Goal: Task Accomplishment & Management: Manage account settings

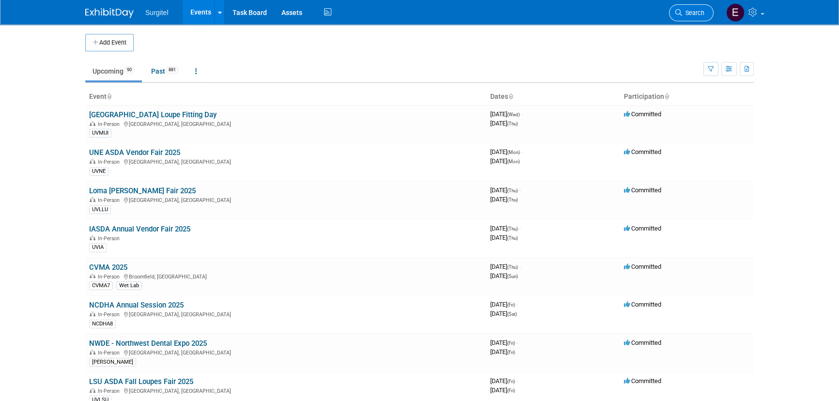
click at [701, 15] on span "Search" at bounding box center [693, 12] width 22 height 7
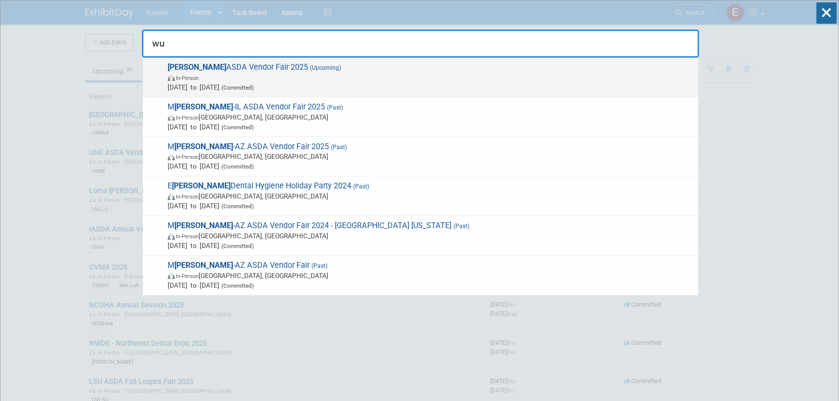
type input "wu"
drag, startPoint x: 597, startPoint y: 77, endPoint x: 598, endPoint y: 71, distance: 6.0
click at [598, 71] on span "WU ASDA Vendor Fair 2025 (Upcoming) In-Person Nov 13, 2025 to Nov 13, 2025 (Com…" at bounding box center [429, 77] width 528 height 30
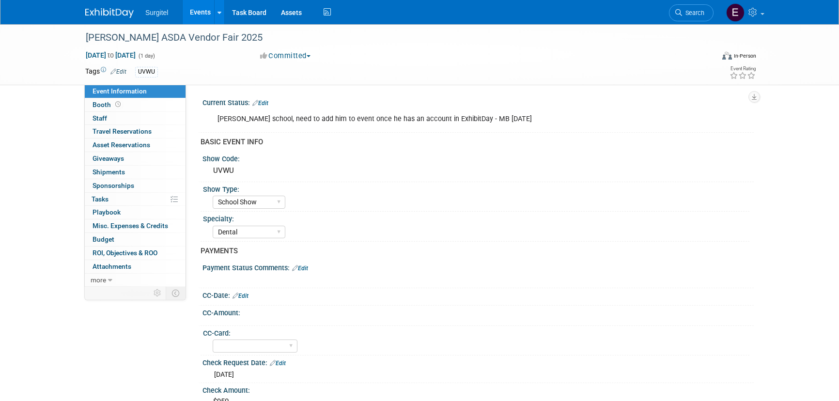
select select "School Show"
select select "Dental"
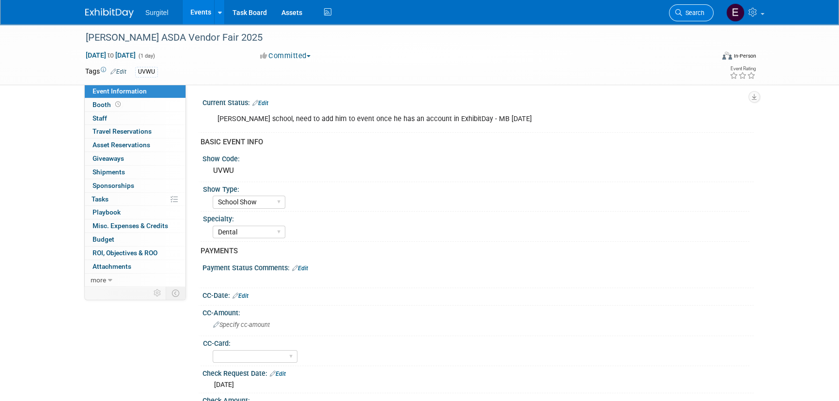
click at [702, 15] on span "Search" at bounding box center [693, 12] width 22 height 7
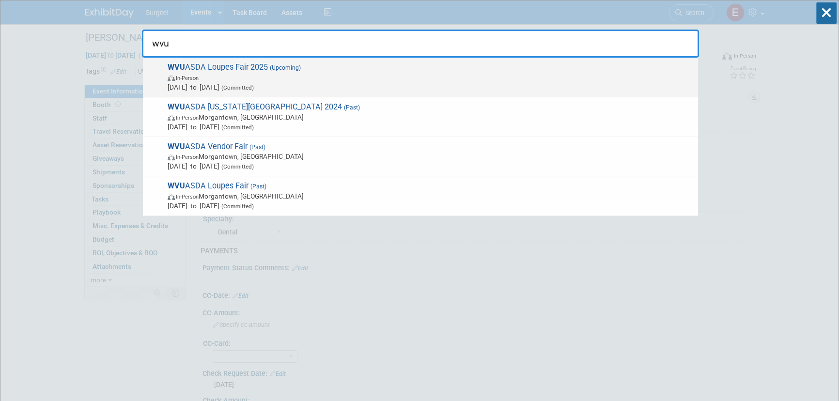
type input "wvu"
click at [212, 83] on span "Sep 26, 2025 to Sep 26, 2025 (Committed)" at bounding box center [430, 87] width 525 height 10
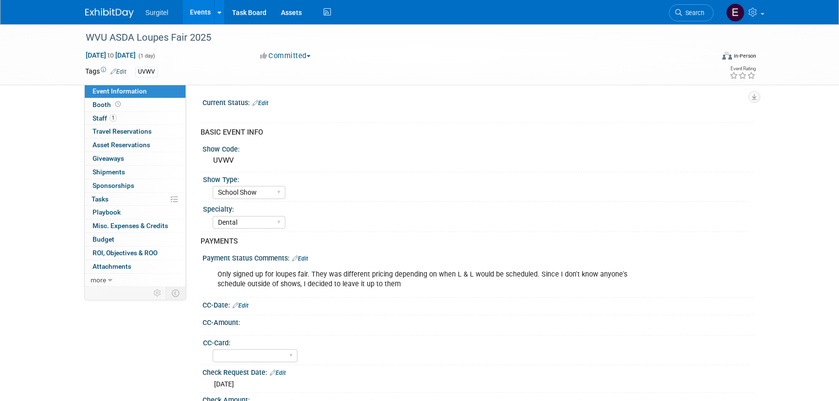
select select "School Show"
select select "Dental"
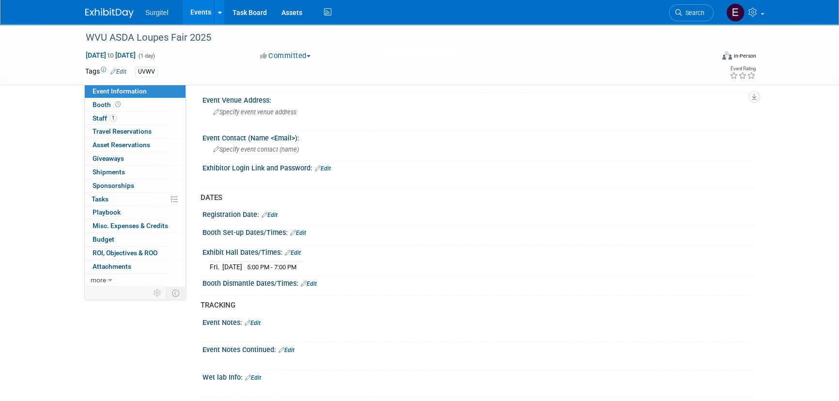
scroll to position [484, 0]
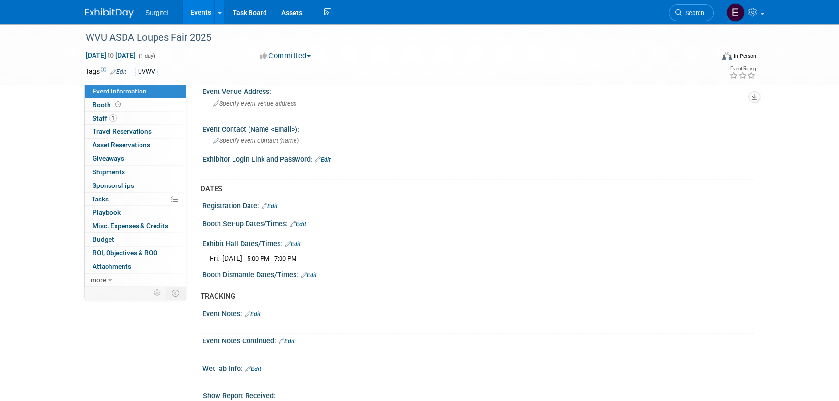
click at [296, 241] on link "Edit" at bounding box center [293, 244] width 16 height 7
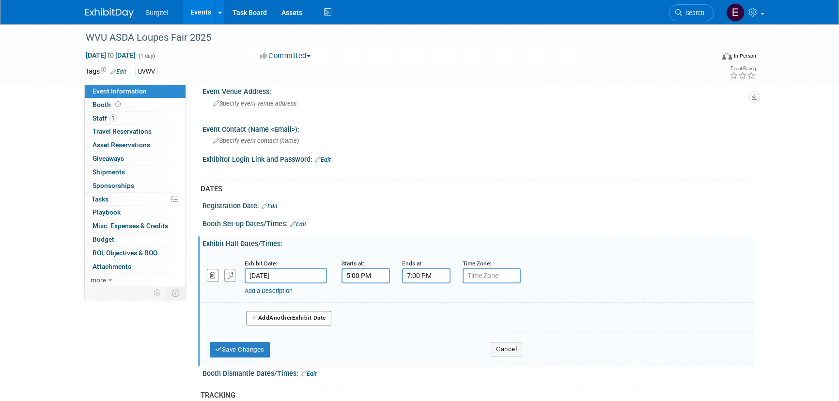
click at [372, 272] on input "5:00 PM" at bounding box center [365, 275] width 48 height 15
click at [368, 314] on span "05" at bounding box center [364, 319] width 18 height 17
click at [366, 322] on td "04" at bounding box center [359, 326] width 31 height 26
click at [404, 315] on span "00" at bounding box center [409, 319] width 18 height 17
drag, startPoint x: 412, startPoint y: 317, endPoint x: 462, endPoint y: 365, distance: 69.5
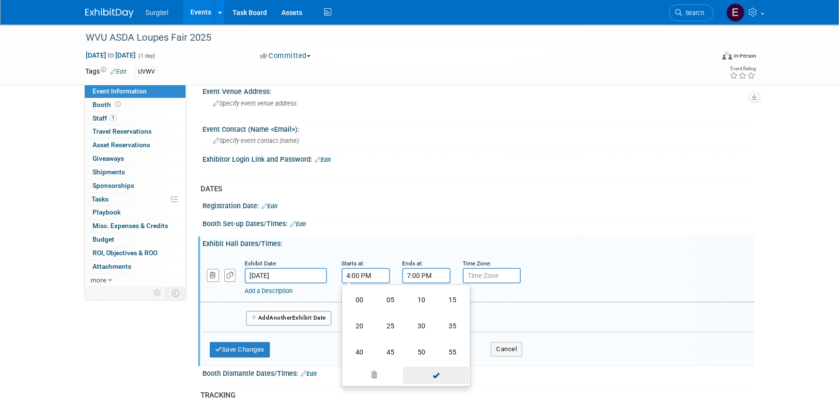
click at [417, 319] on td "30" at bounding box center [421, 326] width 31 height 26
type input "4:30 PM"
click at [445, 363] on span at bounding box center [435, 363] width 65 height 17
click at [429, 276] on input "7:00 PM" at bounding box center [426, 275] width 48 height 15
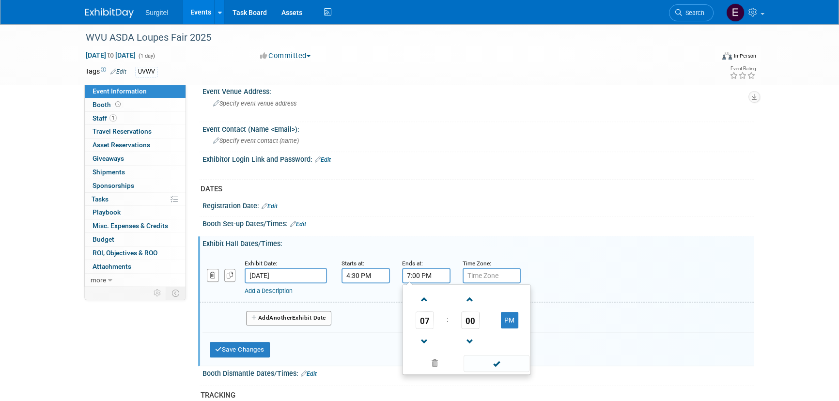
click at [427, 314] on span "07" at bounding box center [424, 319] width 18 height 17
click at [478, 324] on td "06" at bounding box center [481, 326] width 31 height 26
click at [474, 316] on span "00" at bounding box center [470, 319] width 18 height 17
click at [476, 316] on td "30" at bounding box center [481, 326] width 31 height 26
type input "6:30 PM"
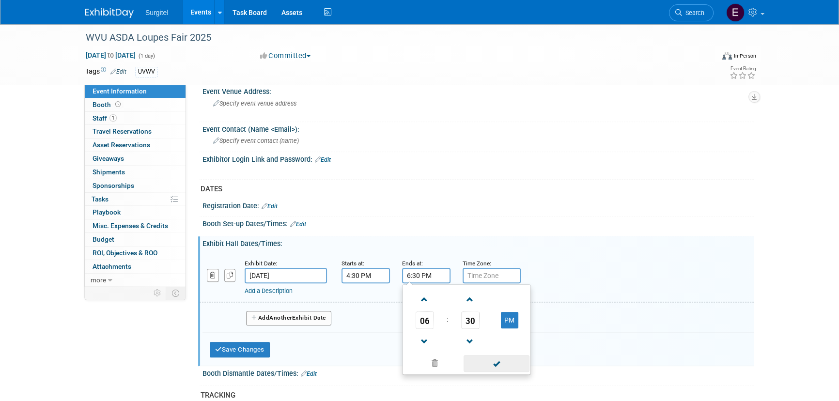
click at [511, 363] on span at bounding box center [495, 363] width 65 height 17
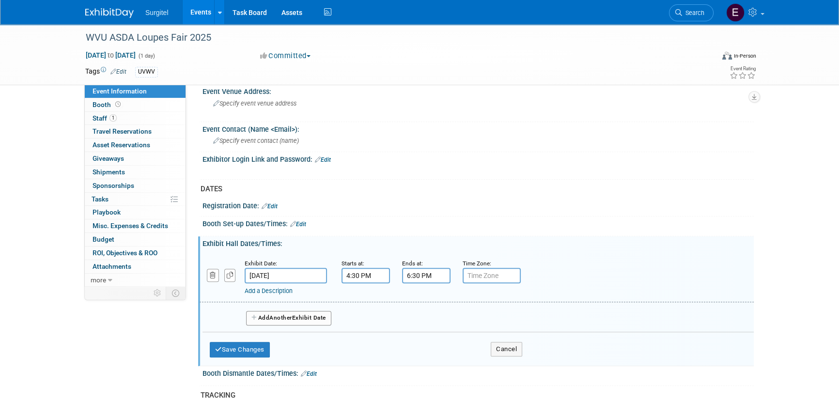
click at [271, 355] on div "Save Changes Cancel" at bounding box center [366, 347] width 312 height 30
click at [256, 351] on button "Save Changes" at bounding box center [240, 349] width 60 height 15
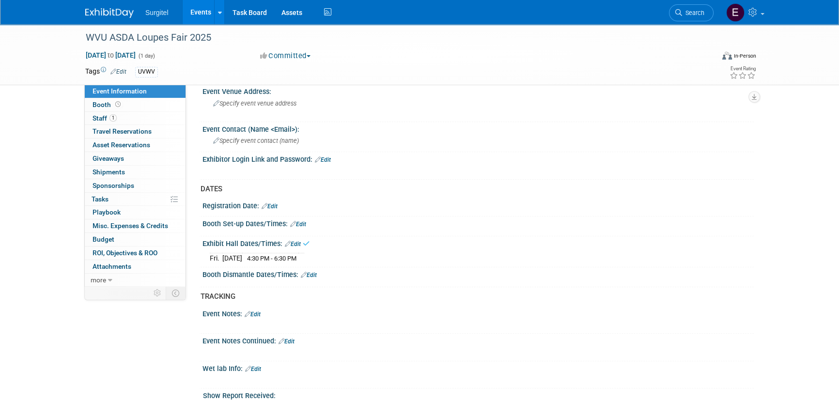
click at [306, 223] on link "Edit" at bounding box center [298, 224] width 16 height 7
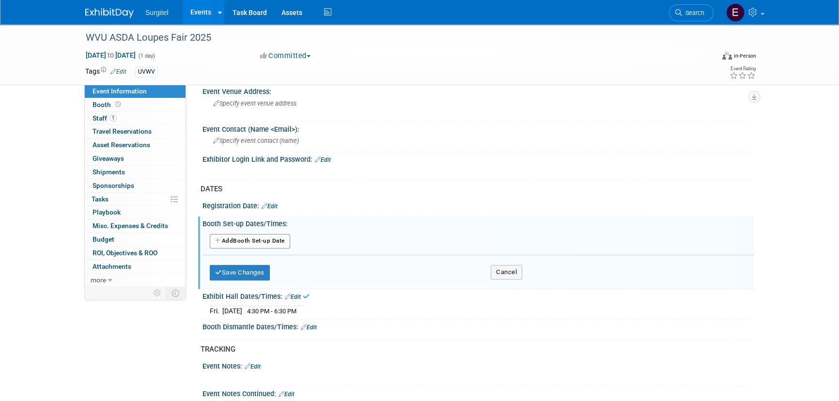
drag, startPoint x: 270, startPoint y: 233, endPoint x: 277, endPoint y: 237, distance: 8.5
click at [272, 235] on button "Add Another Booth Set-up Date" at bounding box center [250, 241] width 80 height 15
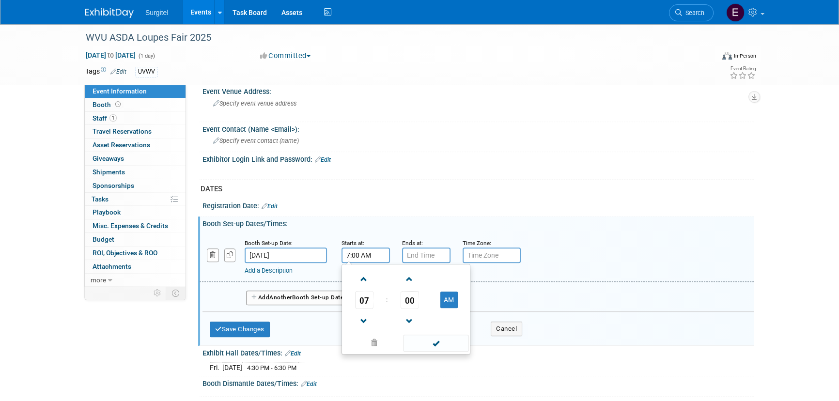
click at [368, 258] on input "7:00 AM" at bounding box center [365, 254] width 48 height 15
click at [357, 298] on span "07" at bounding box center [364, 299] width 18 height 17
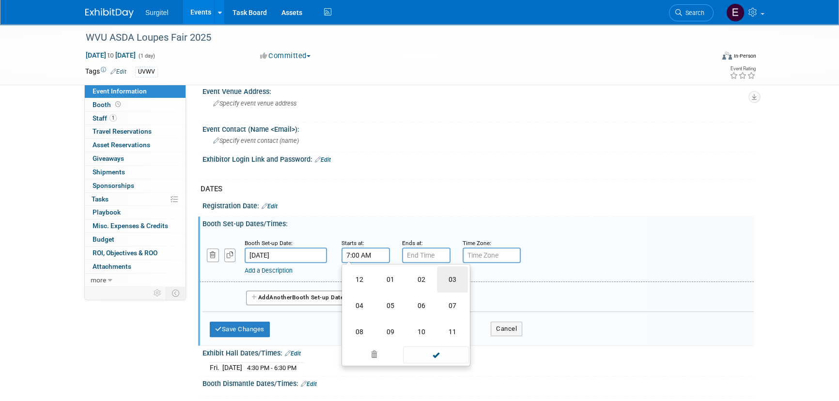
click at [449, 279] on td "03" at bounding box center [452, 279] width 31 height 26
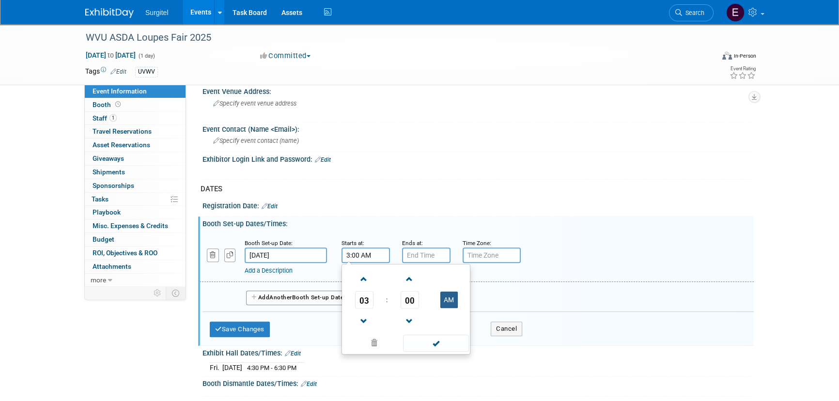
click at [455, 303] on button "AM" at bounding box center [448, 300] width 17 height 16
type input "3:00 PM"
click at [452, 338] on span at bounding box center [435, 343] width 65 height 17
click at [436, 251] on input "7:00 PM" at bounding box center [426, 254] width 48 height 15
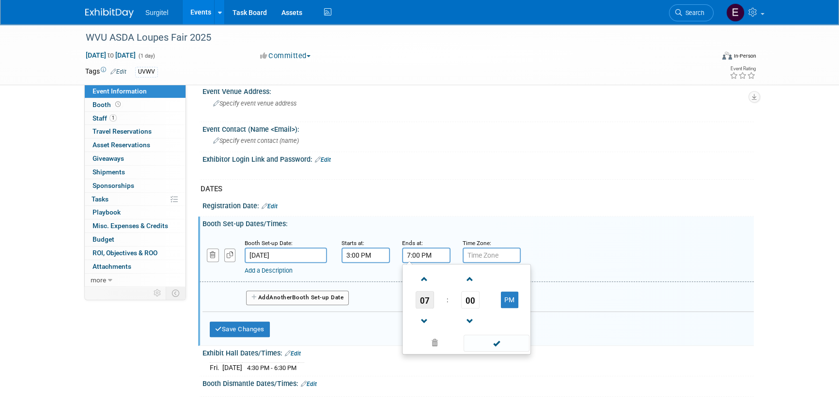
click at [421, 301] on span "07" at bounding box center [424, 299] width 18 height 17
click at [421, 301] on td "04" at bounding box center [419, 305] width 31 height 26
click at [468, 298] on span "00" at bounding box center [470, 299] width 18 height 17
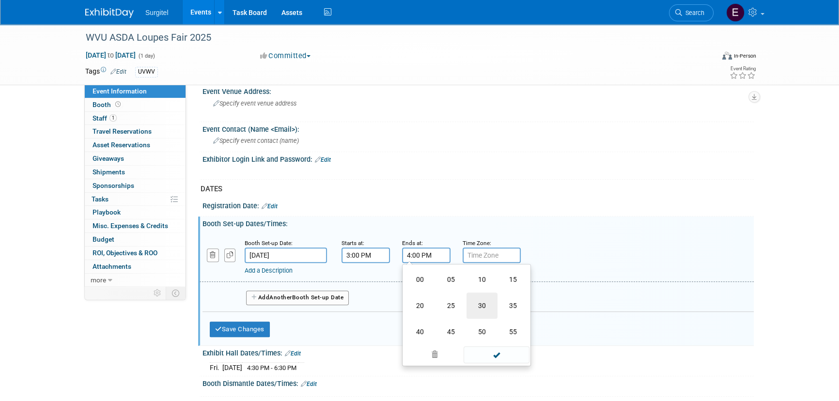
click at [484, 299] on td "30" at bounding box center [481, 305] width 31 height 26
type input "4:30 PM"
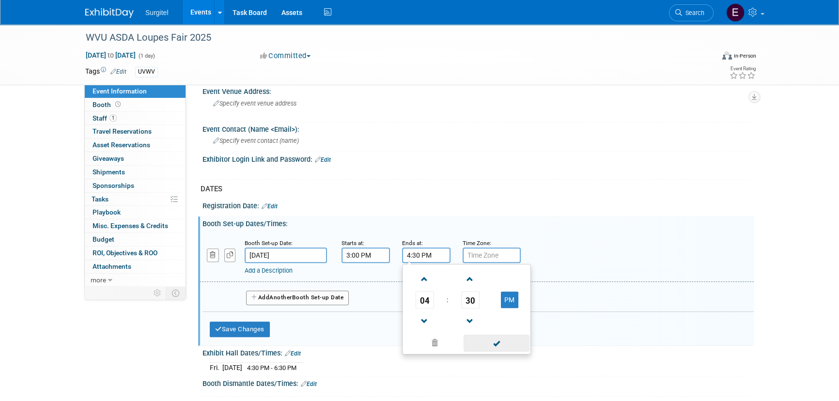
click at [504, 341] on span at bounding box center [495, 343] width 65 height 17
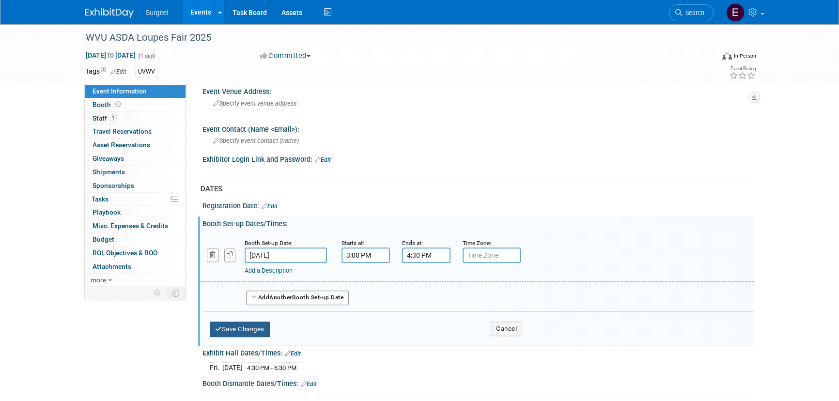
click at [258, 325] on button "Save Changes" at bounding box center [240, 329] width 60 height 15
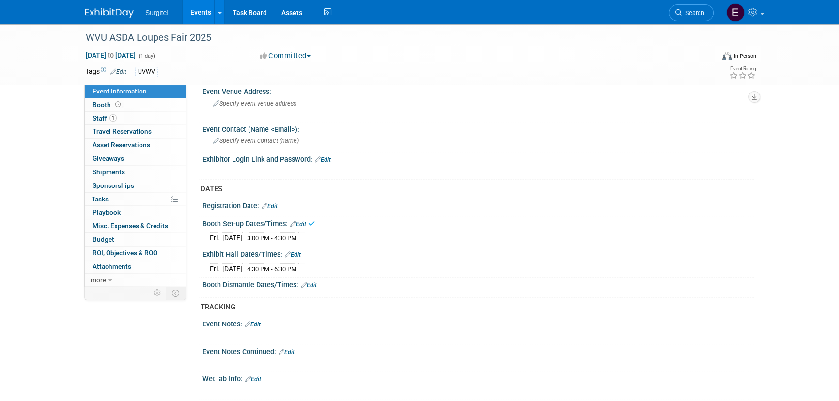
click at [198, 12] on link "Events" at bounding box center [200, 12] width 35 height 24
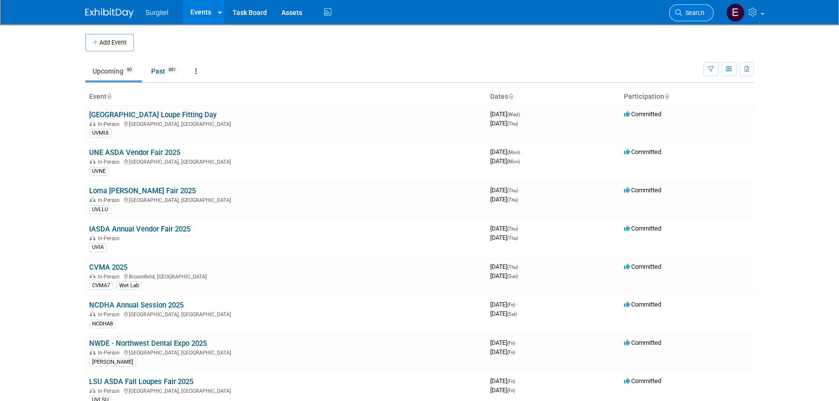
click at [697, 9] on link "Search" at bounding box center [691, 12] width 45 height 17
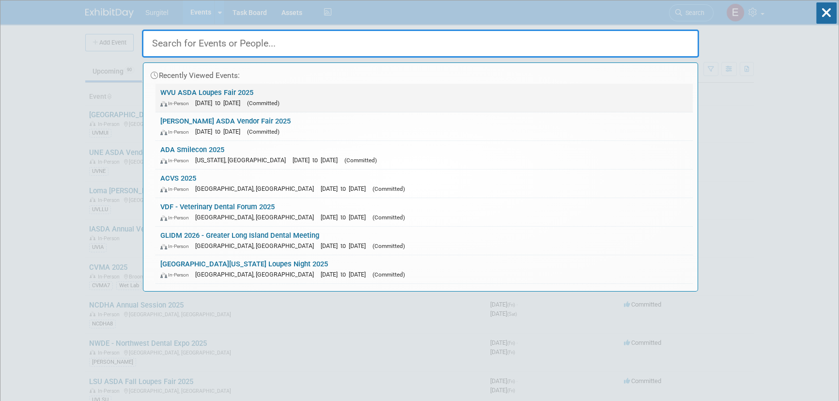
click at [230, 94] on link "WVU ASDA Loupes Fair 2025 In-Person Sep 26, 2025 to Sep 26, 2025 (Committed)" at bounding box center [423, 98] width 537 height 28
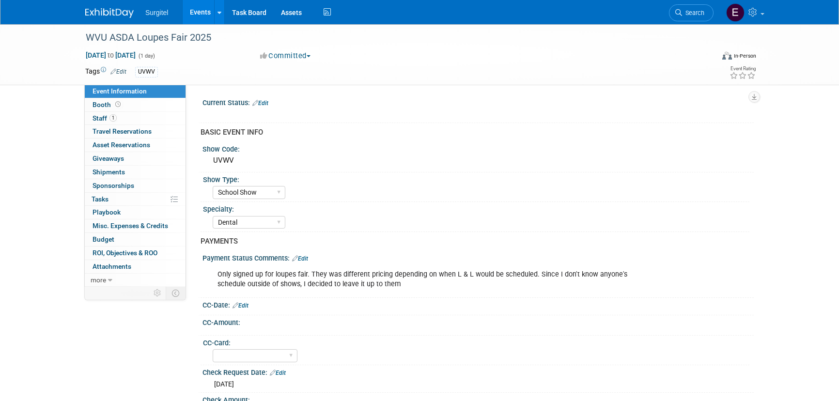
select select "School Show"
select select "Dental"
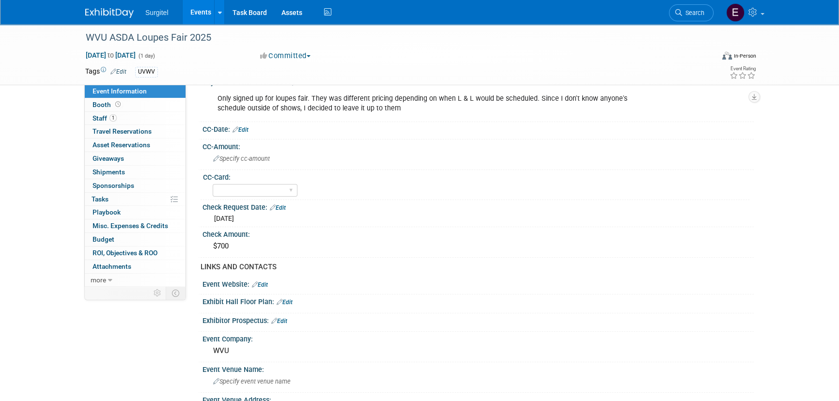
scroll to position [396, 0]
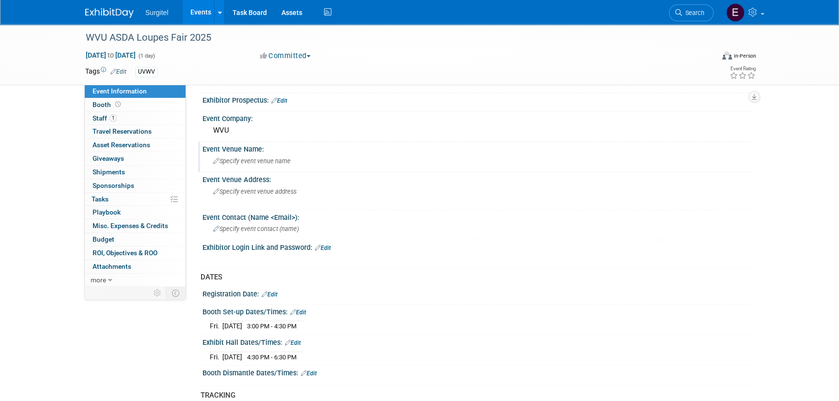
click at [270, 154] on div "Specify event venue name" at bounding box center [478, 160] width 537 height 15
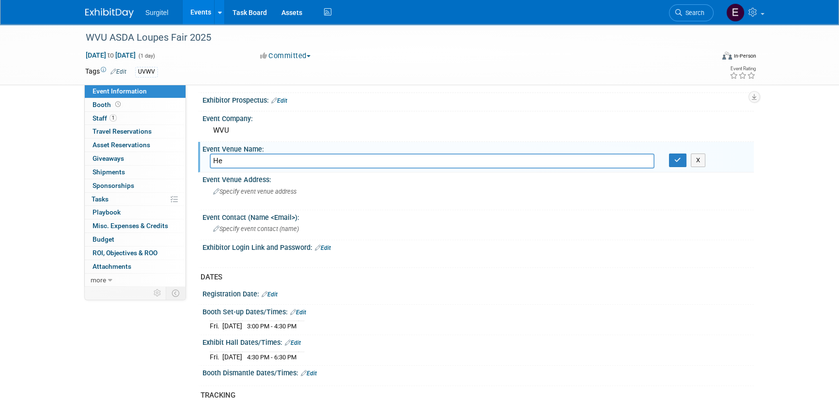
type input "H"
drag, startPoint x: 304, startPoint y: 158, endPoint x: 208, endPoint y: 143, distance: 97.0
click at [208, 143] on div "Event Venue Name: WVU Health Sciences Center Room 294A and B X" at bounding box center [475, 157] width 555 height 31
click at [305, 155] on input "WVU Health Sciences Center Room 294A and B" at bounding box center [432, 160] width 445 height 15
drag, startPoint x: 305, startPoint y: 155, endPoint x: 208, endPoint y: 143, distance: 97.5
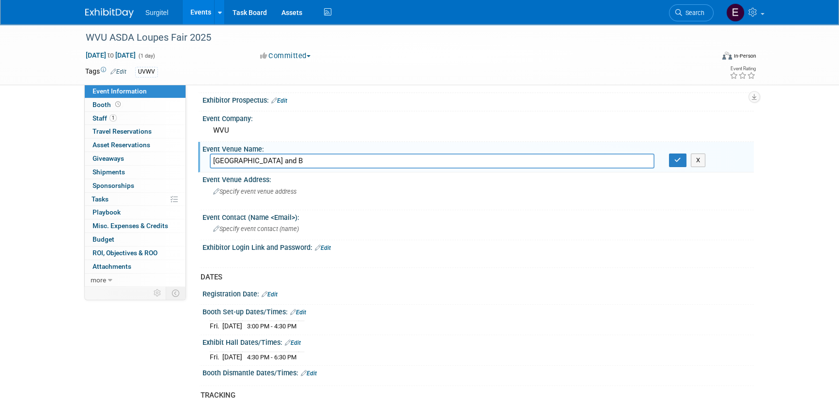
click at [208, 143] on div "Event Venue Name: WVU Health Sciences Center Room 294A and B X" at bounding box center [475, 157] width 555 height 31
type input "WVU Health Sciences Center Room 294A and B"
click at [673, 155] on button "button" at bounding box center [677, 160] width 17 height 14
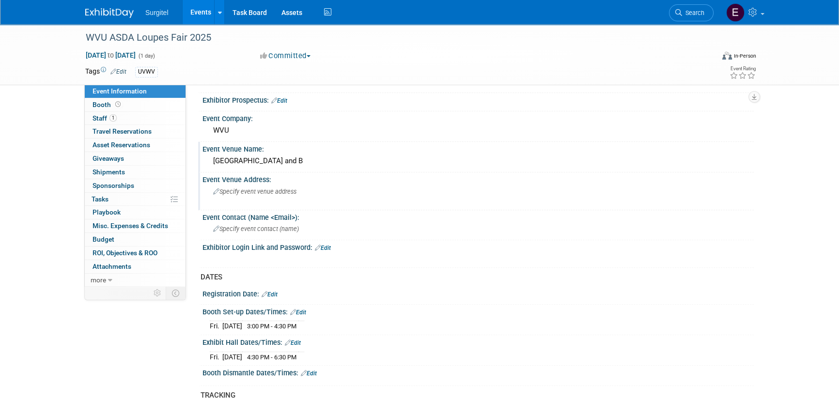
click at [253, 193] on span "Specify event venue address" at bounding box center [254, 191] width 83 height 7
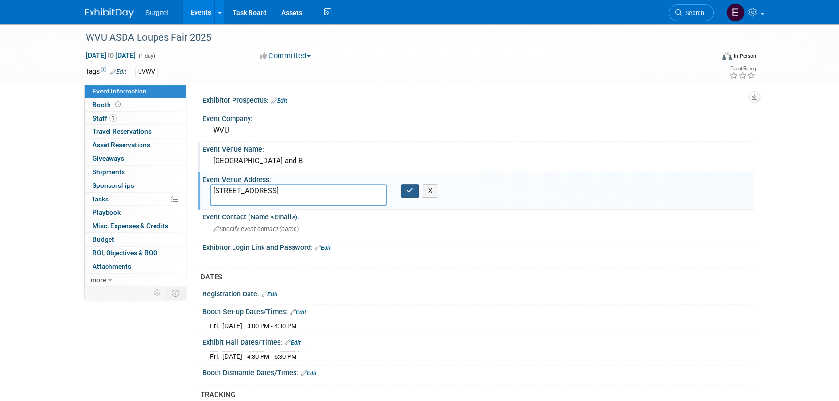
type textarea "64 Medical Center Dr, Morgantown, WV 26506"
click at [411, 184] on button "button" at bounding box center [409, 191] width 17 height 14
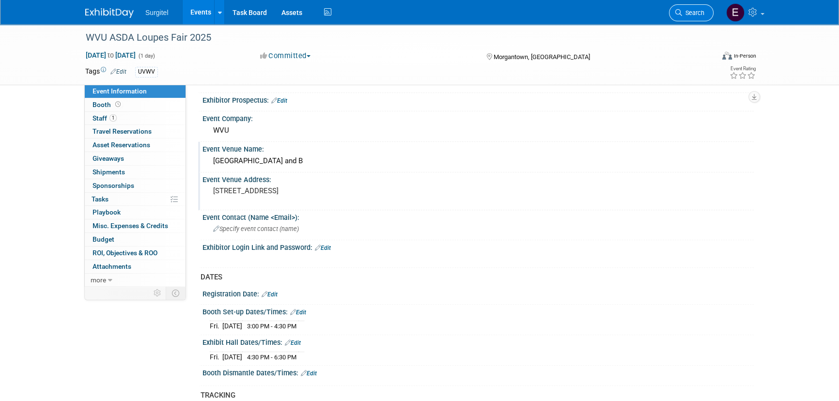
click at [701, 12] on span "Search" at bounding box center [693, 12] width 22 height 7
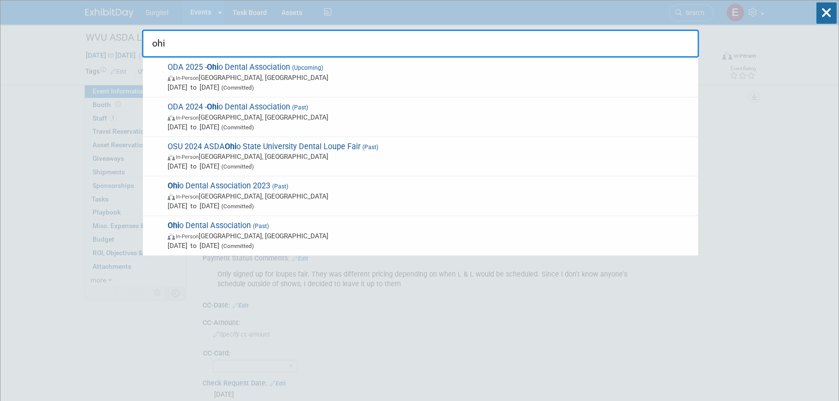
type input "ohio"
click at [232, 77] on span "In-Person Columbus, OH" at bounding box center [430, 78] width 525 height 10
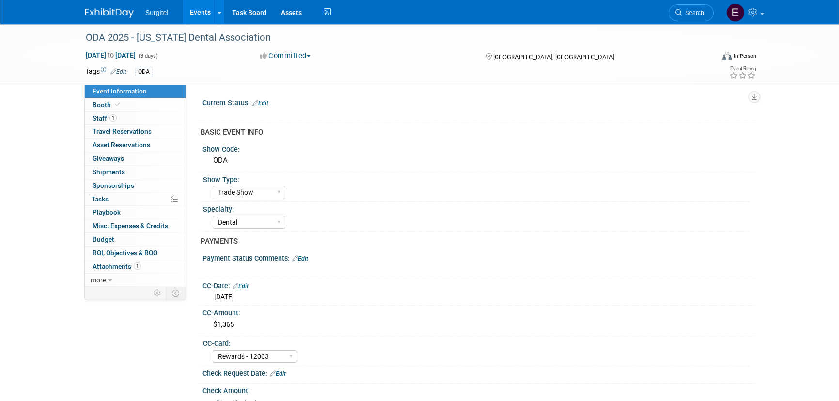
select select "Trade Show"
select select "Dental"
select select "Rewards - 12003"
select select "No"
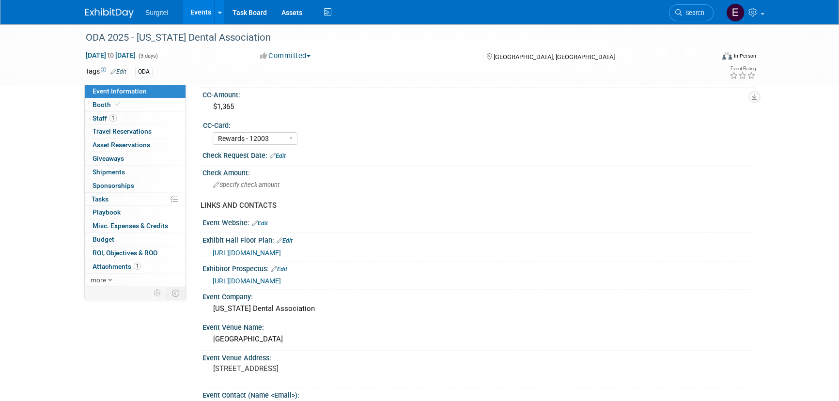
scroll to position [220, 0]
click at [263, 247] on span "https://ohiodental2025.expofp.com/" at bounding box center [247, 251] width 68 height 8
click at [113, 103] on span at bounding box center [117, 104] width 9 height 7
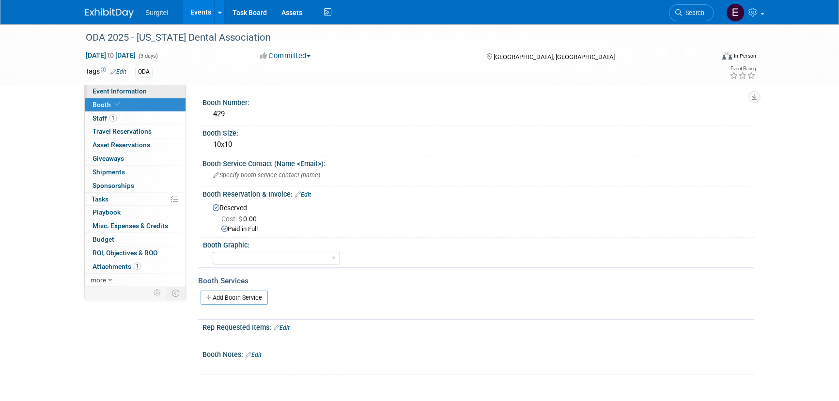
drag, startPoint x: 146, startPoint y: 77, endPoint x: 160, endPoint y: 88, distance: 18.3
click at [148, 78] on div "Tags Edit ODA" at bounding box center [363, 72] width 556 height 15
click at [155, 99] on link "Booth" at bounding box center [135, 104] width 101 height 13
click at [155, 89] on link "Event Information" at bounding box center [135, 91] width 101 height 13
select select "Trade Show"
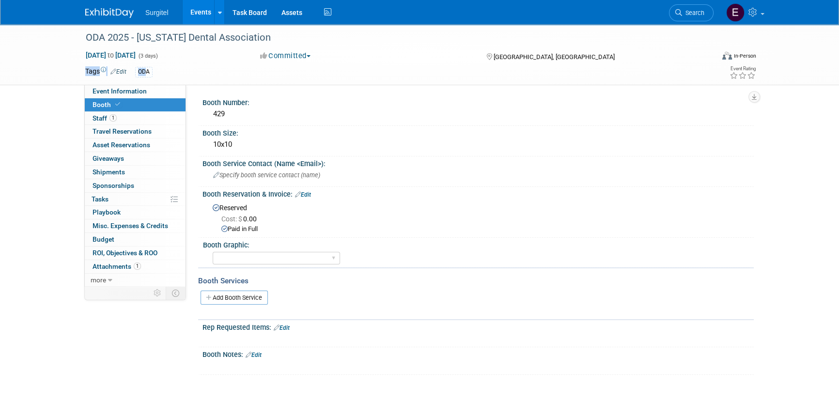
select select "Dental"
select select "Rewards - 12003"
select select "No"
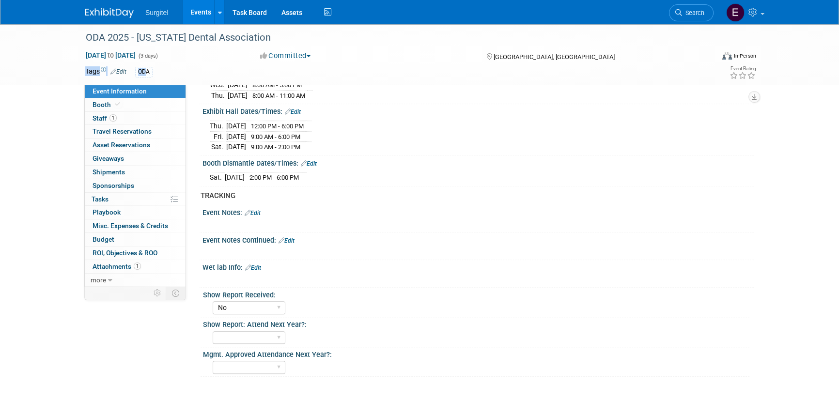
scroll to position [712, 0]
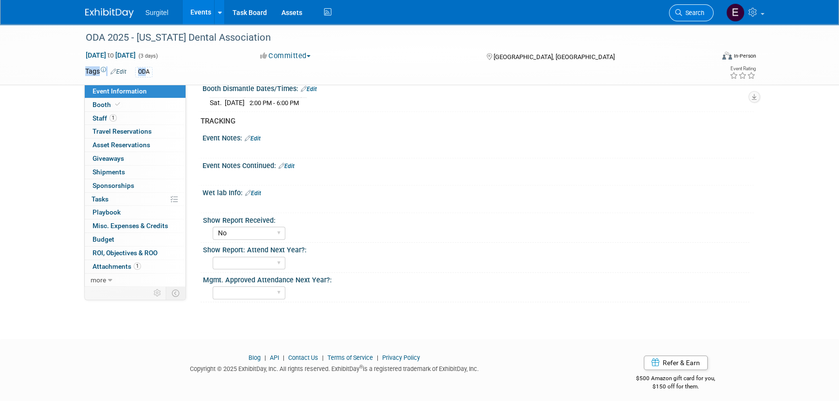
click at [690, 12] on span "Search" at bounding box center [693, 12] width 22 height 7
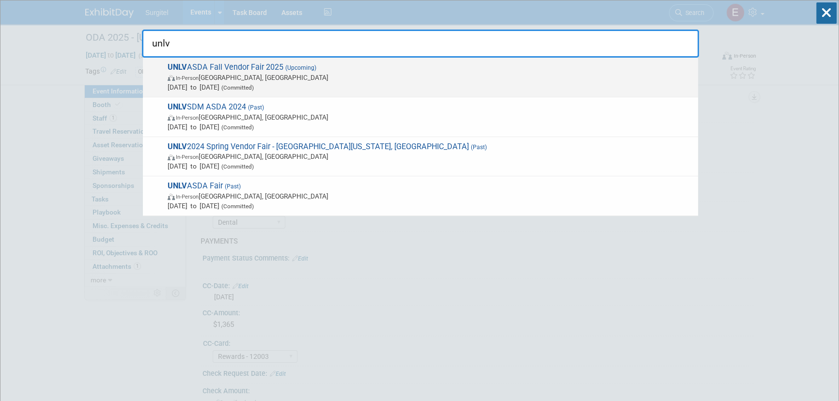
type input "unlv"
click at [221, 69] on span "UNLV ASDA Fall Vendor Fair 2025 (Upcoming) In-Person Las Vegas, NV Nov 7, 2025 …" at bounding box center [429, 77] width 528 height 30
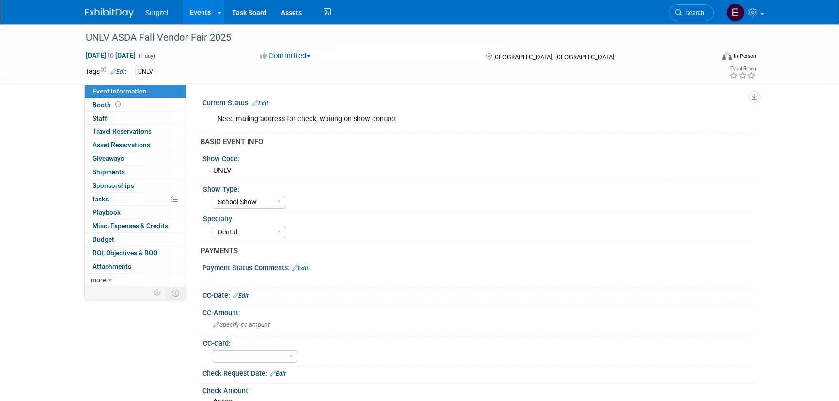
select select "School Show"
select select "Dental"
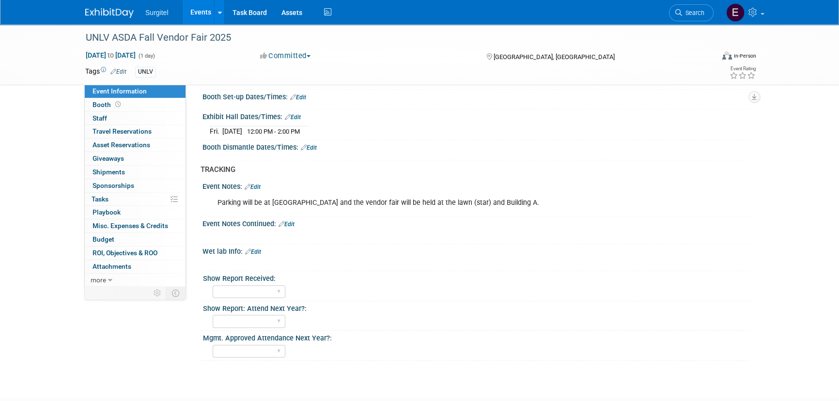
scroll to position [572, 0]
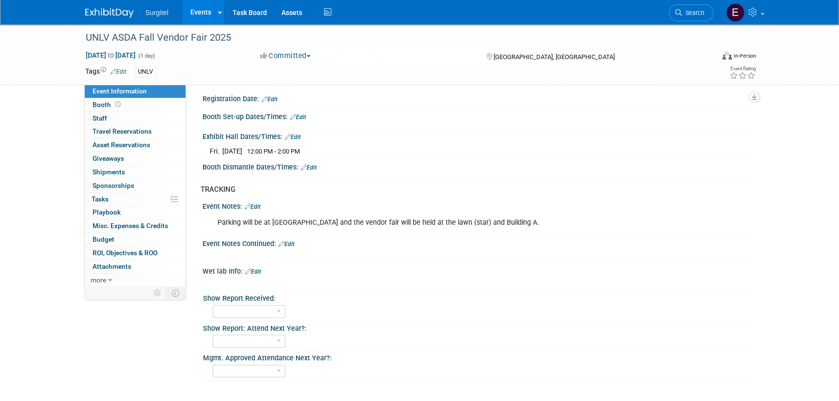
click at [300, 114] on link "Edit" at bounding box center [298, 117] width 16 height 7
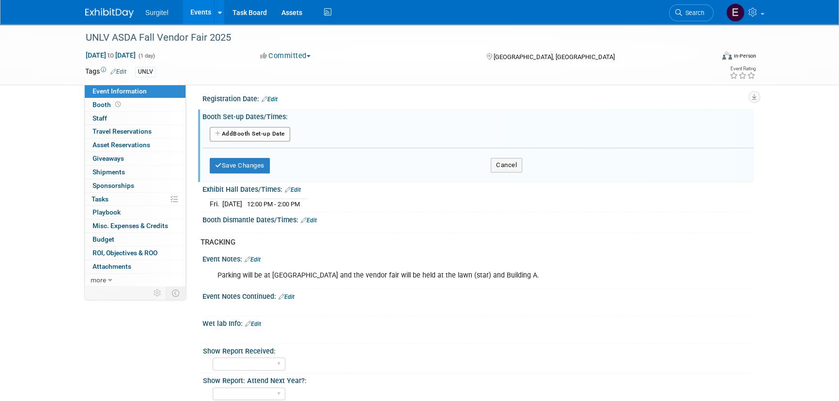
click at [261, 127] on button "Add Another Booth Set-up Date" at bounding box center [250, 134] width 80 height 15
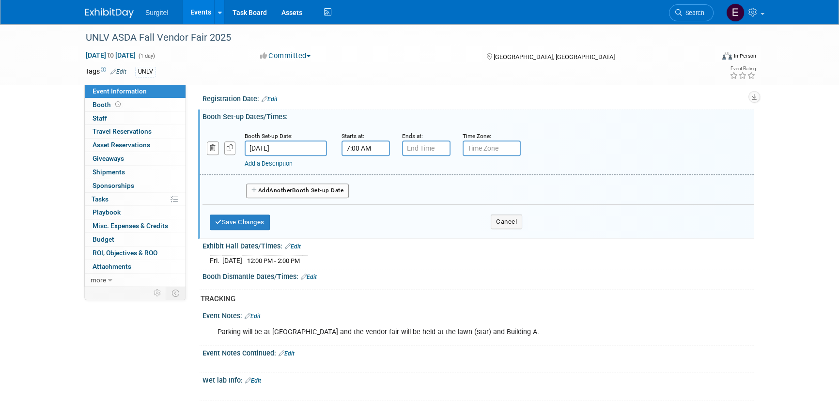
click at [369, 142] on input "7:00 AM" at bounding box center [365, 147] width 48 height 15
click at [368, 184] on span "07" at bounding box center [364, 192] width 18 height 17
click at [446, 213] on td "11" at bounding box center [452, 225] width 31 height 26
type input "11:00 AM"
drag, startPoint x: 447, startPoint y: 236, endPoint x: 442, endPoint y: 226, distance: 11.3
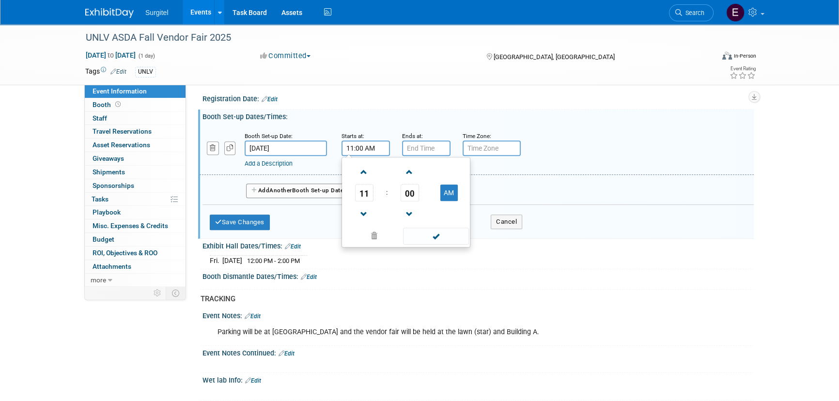
click at [447, 235] on span at bounding box center [435, 236] width 65 height 17
click at [430, 145] on input "7:00 PM" at bounding box center [426, 147] width 48 height 15
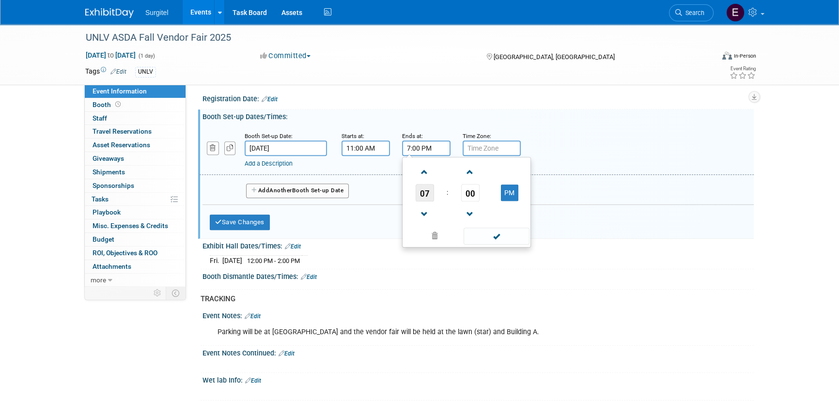
click at [428, 186] on span "07" at bounding box center [424, 192] width 18 height 17
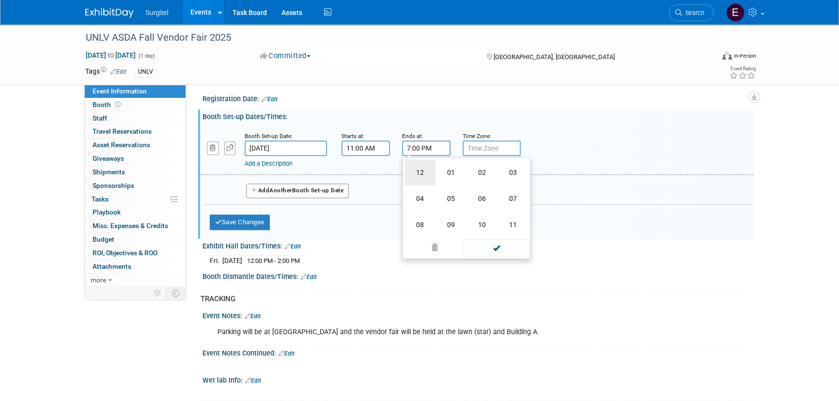
click at [420, 171] on td "12" at bounding box center [419, 172] width 31 height 26
type input "12:00 PM"
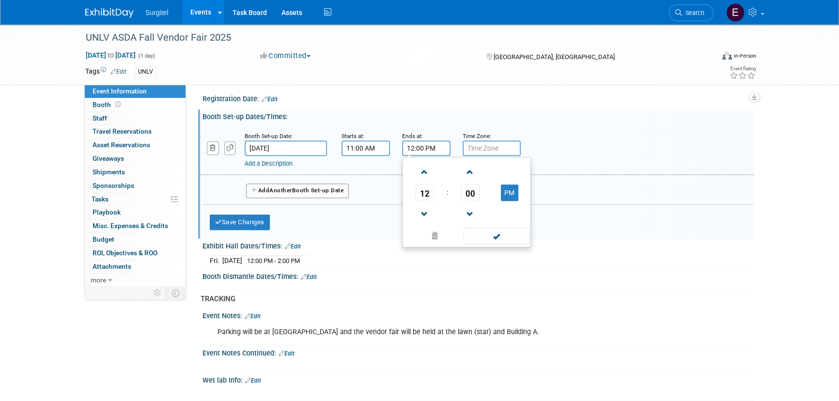
click at [498, 226] on td at bounding box center [495, 235] width 65 height 19
click at [499, 234] on span at bounding box center [495, 236] width 65 height 17
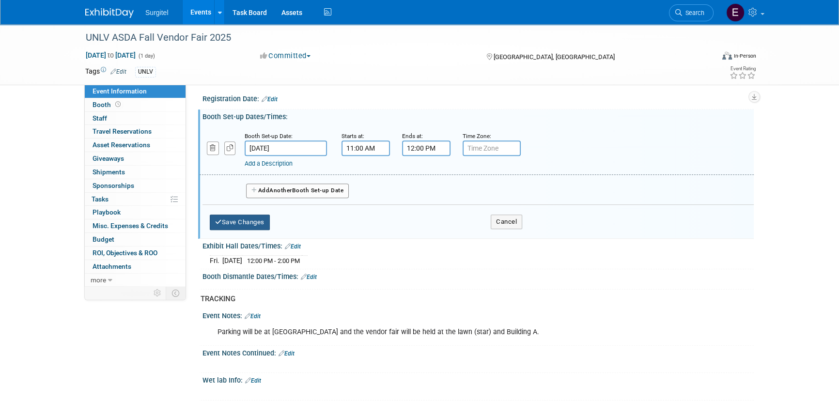
click at [267, 224] on button "Save Changes" at bounding box center [240, 222] width 60 height 15
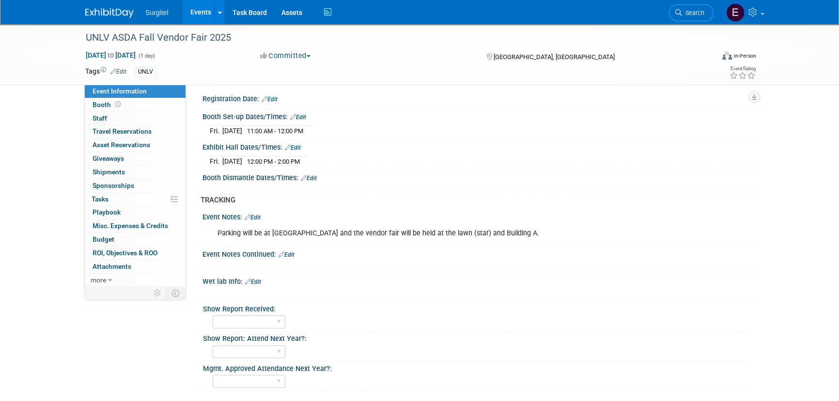
click at [314, 175] on link "Edit" at bounding box center [309, 178] width 16 height 7
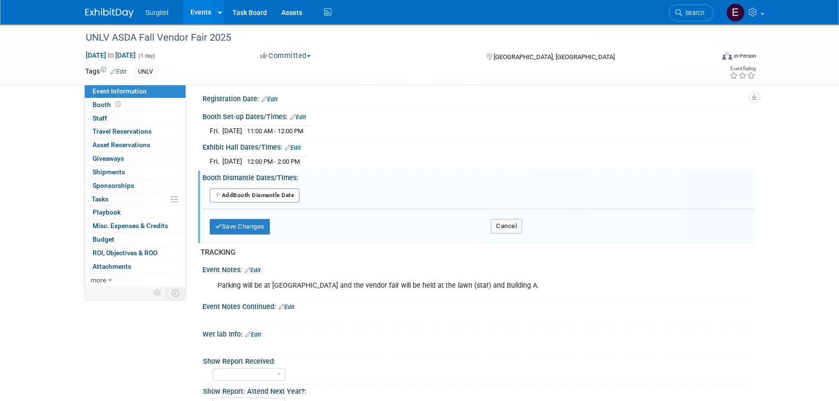
click at [259, 194] on button "Add Another Booth Dismantle Date" at bounding box center [255, 195] width 90 height 15
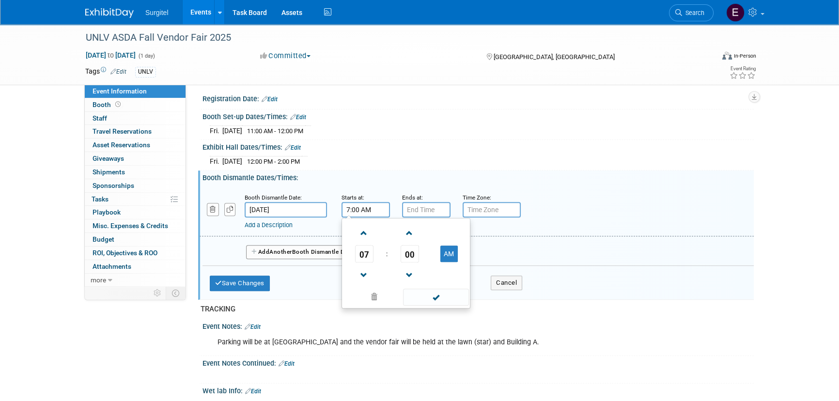
click at [371, 203] on input "7:00 AM" at bounding box center [365, 209] width 48 height 15
drag, startPoint x: 339, startPoint y: 243, endPoint x: 355, endPoint y: 245, distance: 16.6
click at [353, 245] on button "Add Another Booth Dismantle Date" at bounding box center [302, 252] width 112 height 15
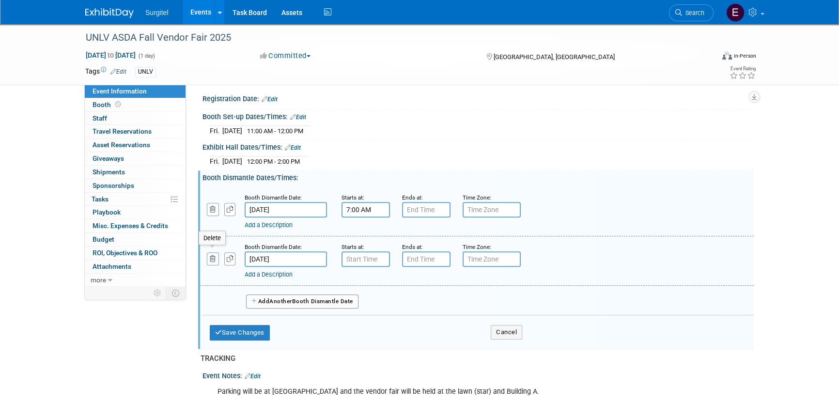
click at [213, 256] on icon "button" at bounding box center [213, 259] width 6 height 6
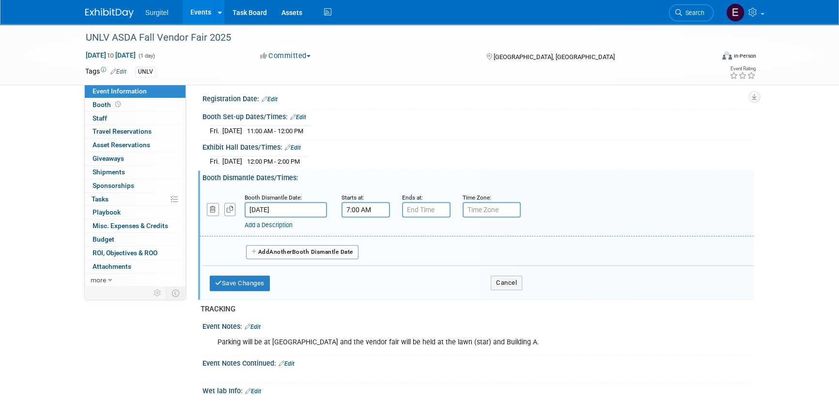
click at [373, 209] on input "7:00 AM" at bounding box center [365, 209] width 48 height 15
click at [371, 254] on span "07" at bounding box center [364, 253] width 18 height 17
drag, startPoint x: 414, startPoint y: 229, endPoint x: 431, endPoint y: 237, distance: 18.4
click at [414, 229] on td "02" at bounding box center [421, 233] width 31 height 26
click at [450, 248] on button "AM" at bounding box center [448, 253] width 17 height 16
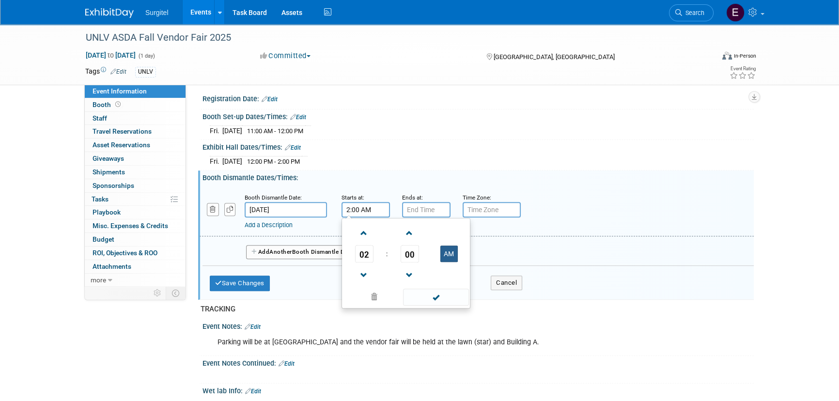
type input "2:00 PM"
click at [453, 291] on span at bounding box center [435, 297] width 65 height 17
click at [428, 212] on input "7:00 PM" at bounding box center [426, 209] width 48 height 15
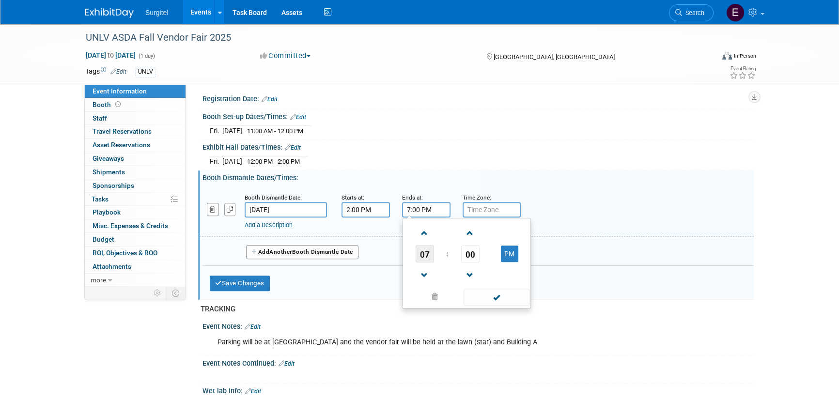
click at [426, 255] on span "07" at bounding box center [424, 253] width 18 height 17
click at [519, 230] on td "03" at bounding box center [512, 233] width 31 height 26
type input "3:00 PM"
click at [491, 290] on span at bounding box center [495, 297] width 65 height 17
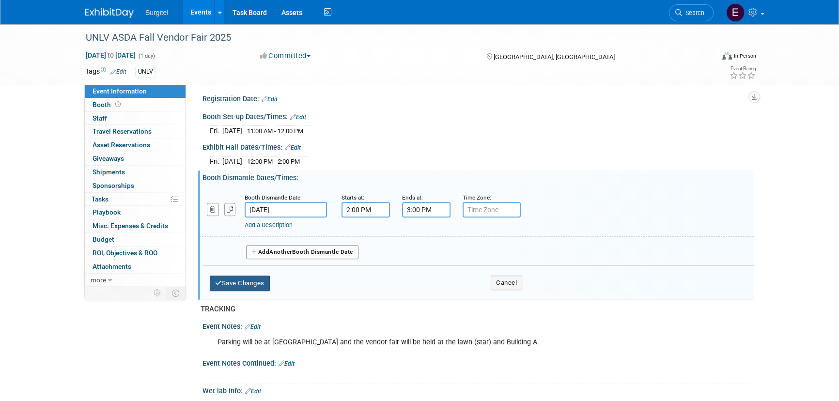
click at [257, 282] on button "Save Changes" at bounding box center [240, 283] width 60 height 15
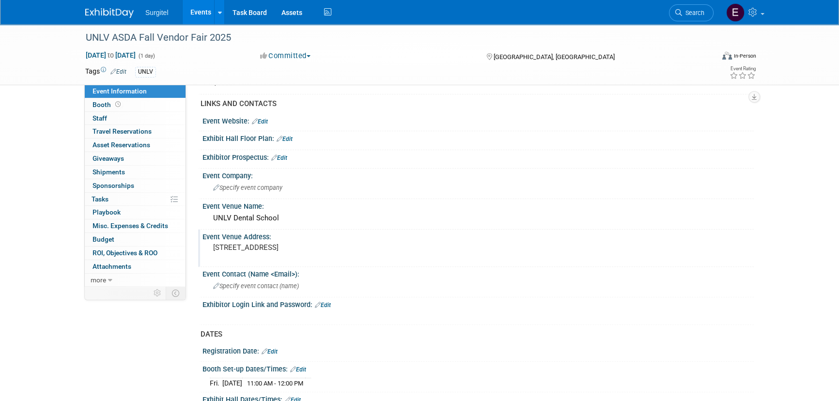
scroll to position [176, 0]
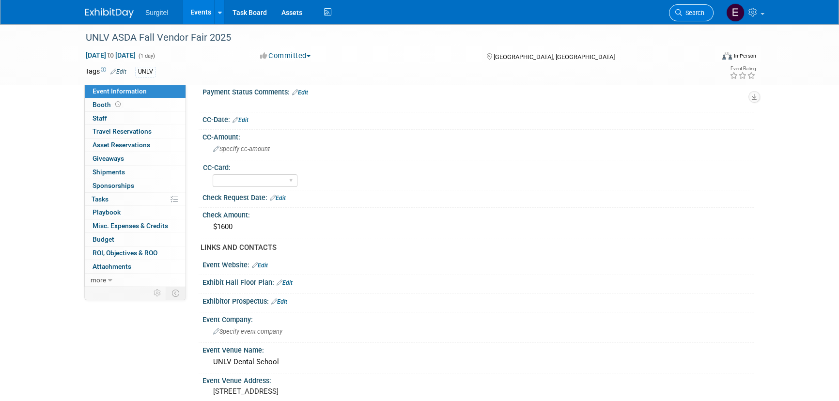
click at [695, 7] on link "Search" at bounding box center [691, 12] width 45 height 17
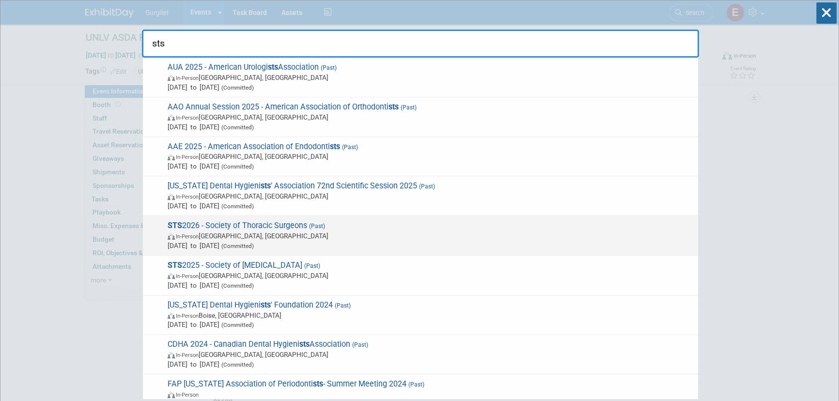
type input "sts"
click at [254, 246] on span "(Committed)" at bounding box center [236, 246] width 34 height 7
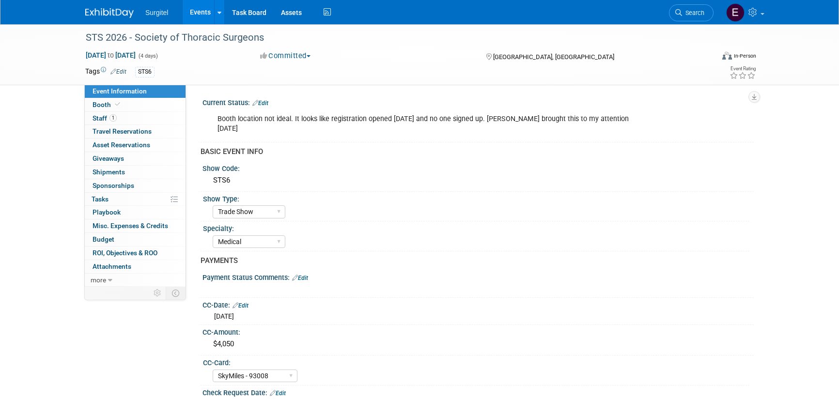
select select "Trade Show"
select select "Medical"
select select "SkyMiles - 93008"
select select "No"
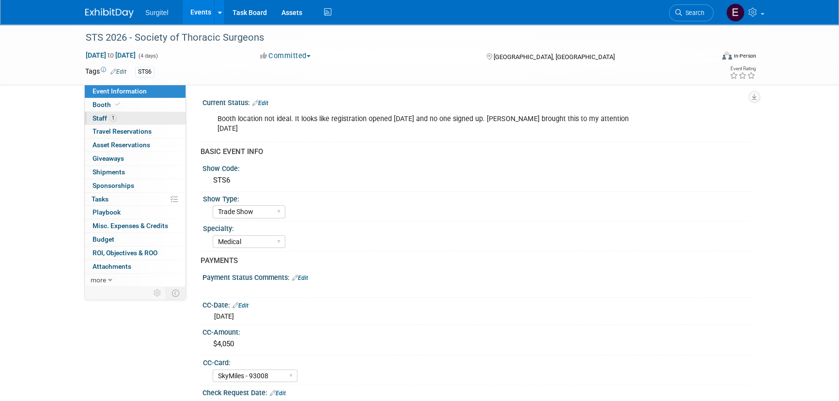
click at [159, 117] on link "1 Staff 1" at bounding box center [135, 118] width 101 height 13
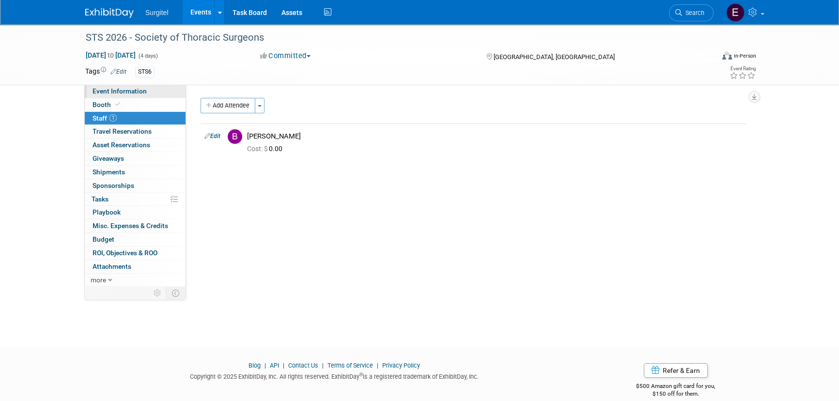
click at [141, 93] on span "Event Information" at bounding box center [119, 91] width 54 height 8
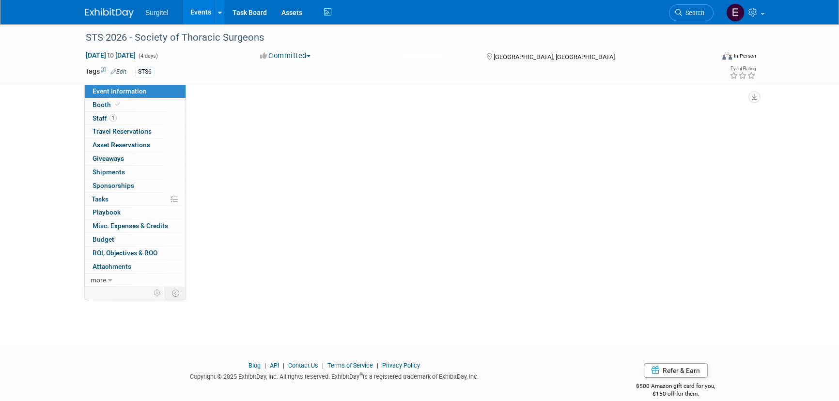
select select "Trade Show"
select select "Medical"
select select "SkyMiles - 93008"
select select "No"
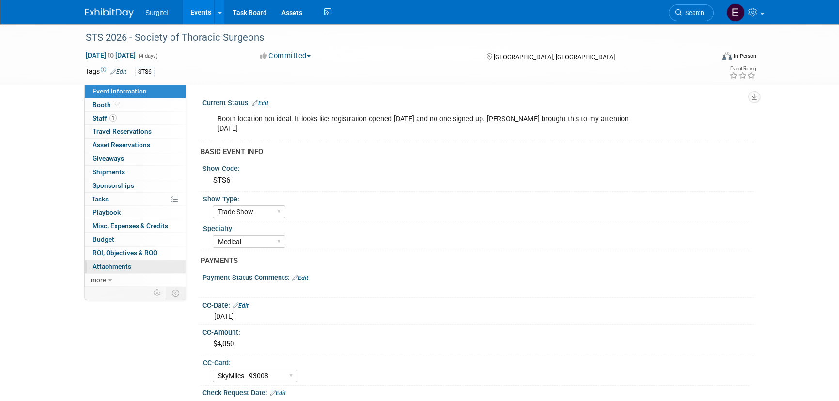
click at [128, 263] on span "Attachments 0" at bounding box center [111, 266] width 39 height 8
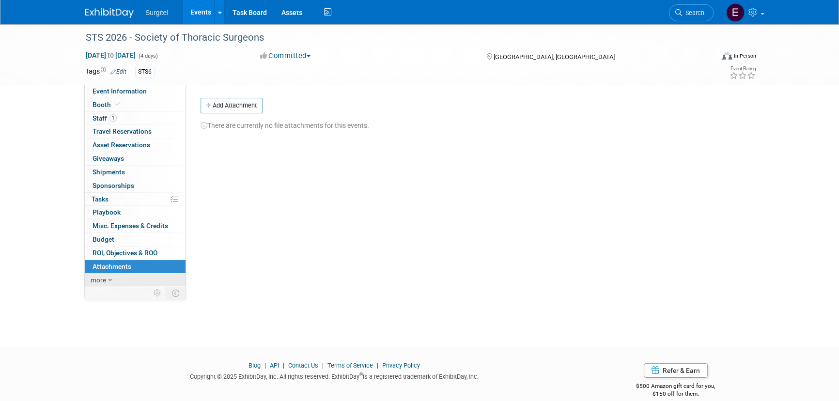
click at [126, 275] on link "more" at bounding box center [135, 280] width 101 height 13
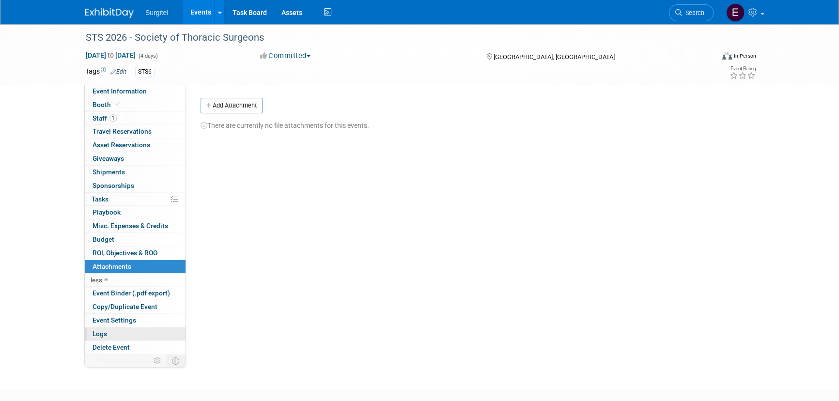
click at [122, 329] on link "Logs" at bounding box center [135, 333] width 101 height 13
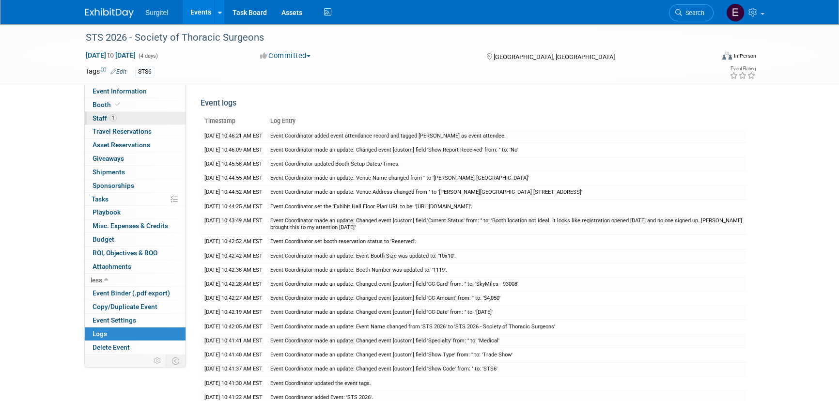
click at [126, 117] on link "1 Staff 1" at bounding box center [135, 118] width 101 height 13
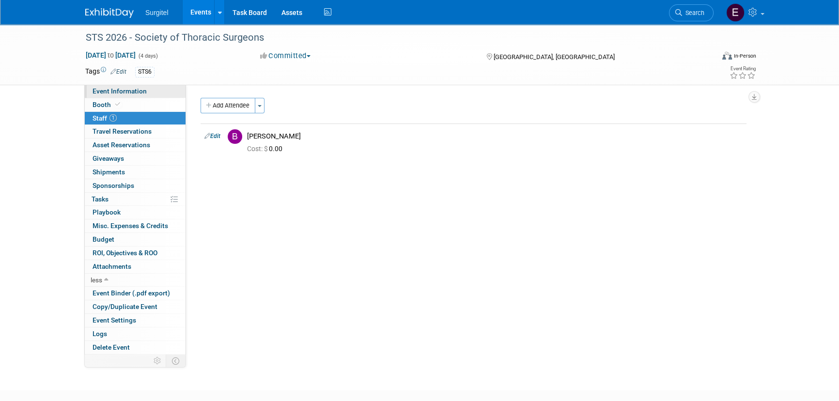
click at [116, 90] on span "Event Information" at bounding box center [119, 91] width 54 height 8
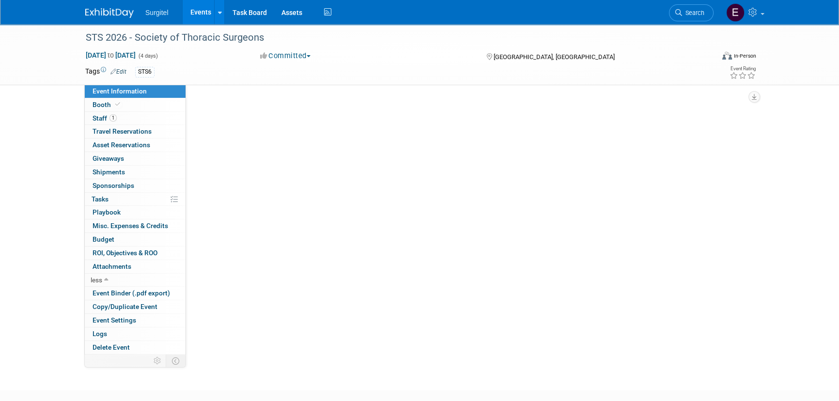
select select "Trade Show"
select select "Medical"
select select "SkyMiles - 93008"
select select "No"
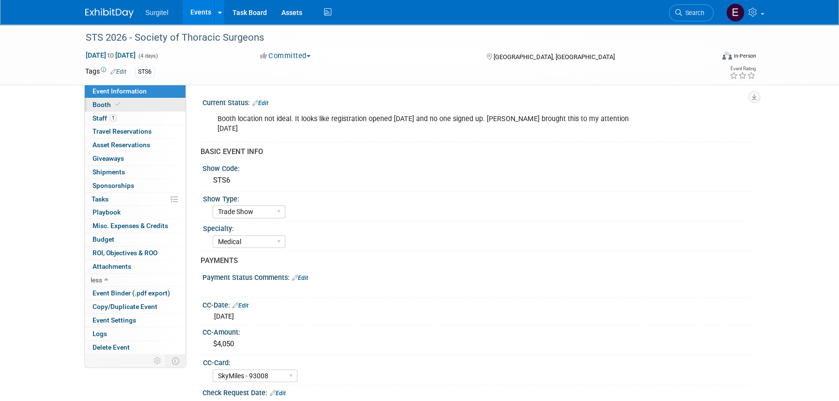
click at [113, 107] on span "Booth" at bounding box center [107, 105] width 30 height 8
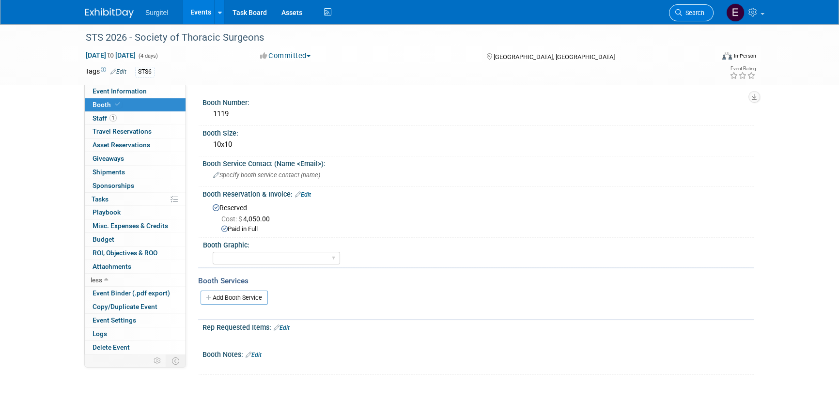
click at [695, 8] on link "Search" at bounding box center [691, 12] width 45 height 17
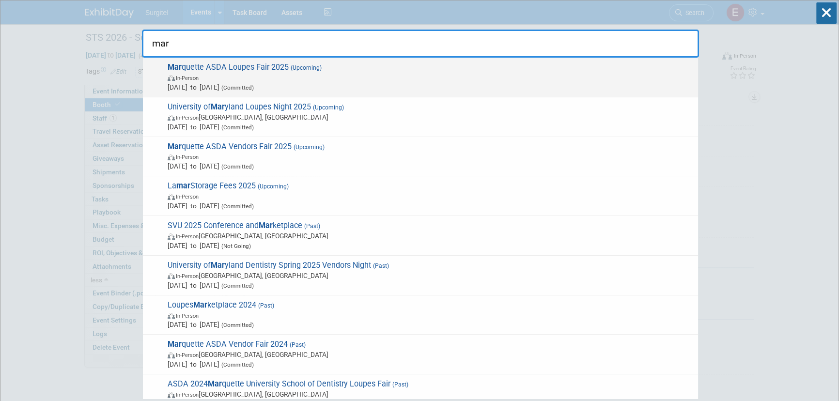
type input "mar"
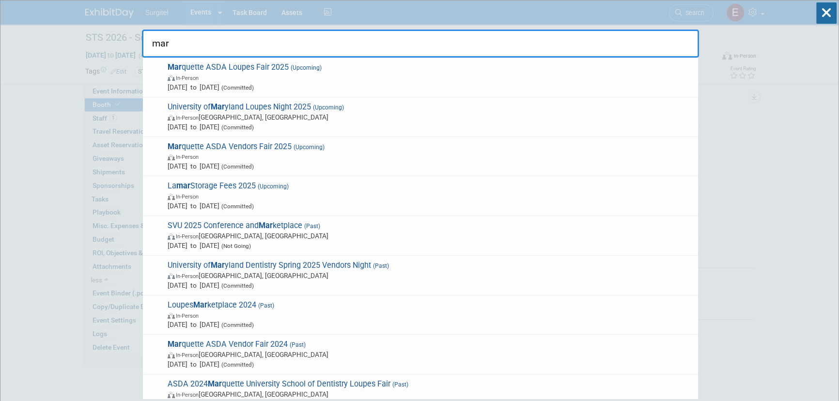
click at [254, 86] on span "(Committed)" at bounding box center [236, 87] width 34 height 7
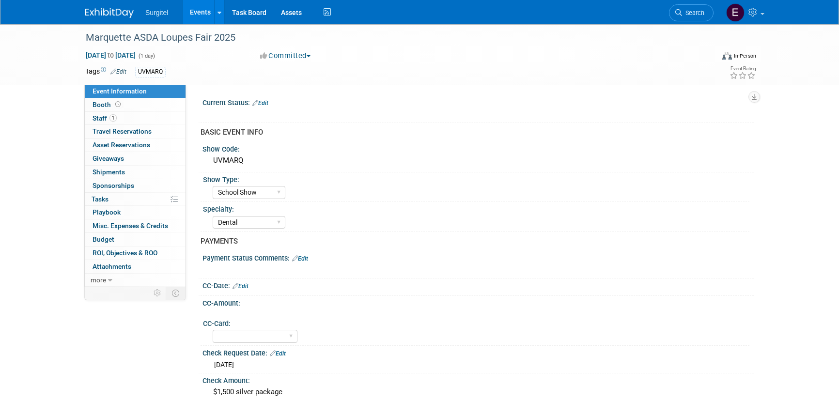
select select "School Show"
select select "Dental"
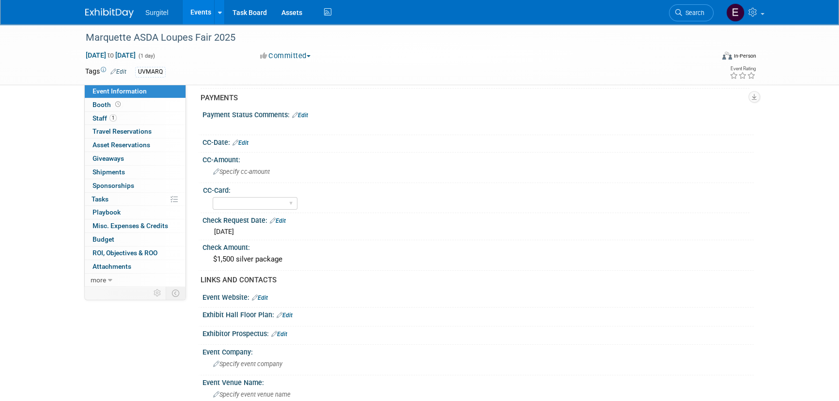
scroll to position [132, 0]
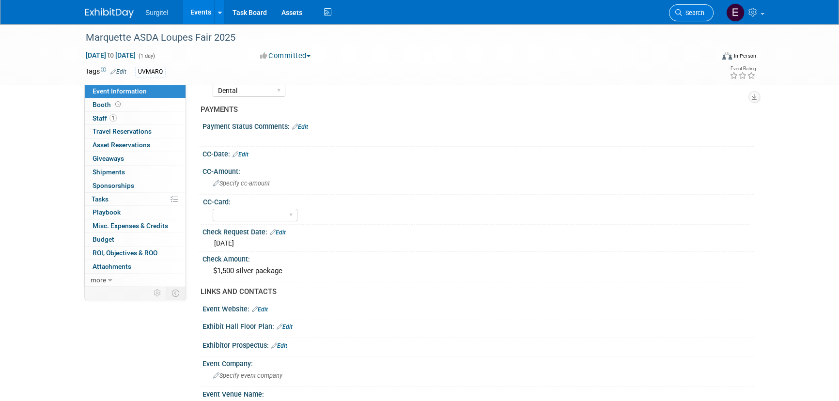
click at [700, 13] on span "Search" at bounding box center [693, 12] width 22 height 7
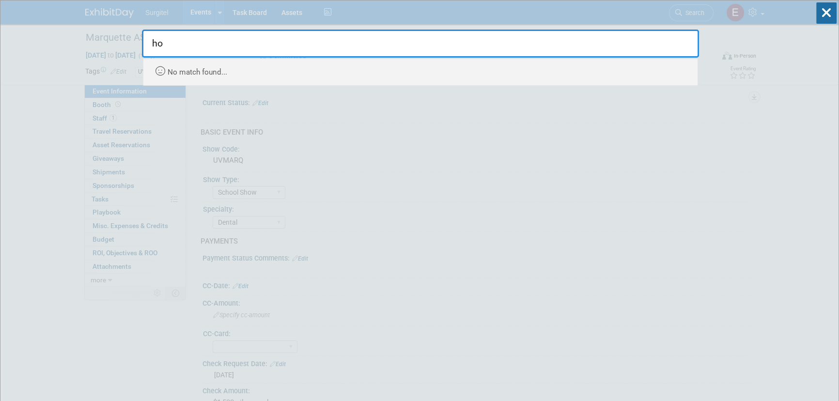
type input "h"
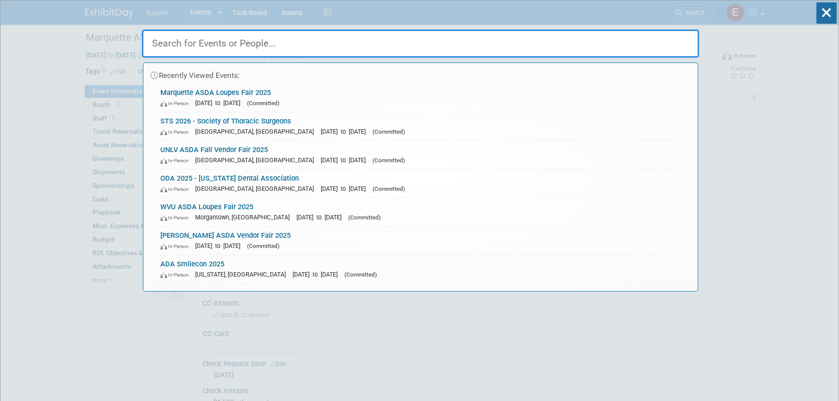
click at [254, 39] on input "text" at bounding box center [420, 44] width 557 height 28
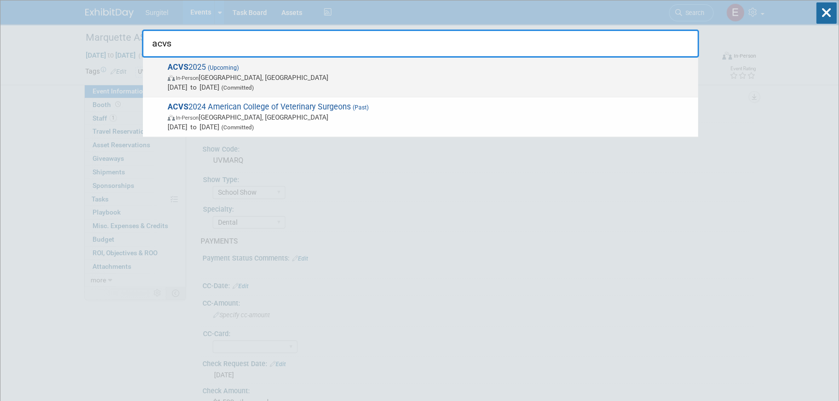
type input "acvs"
click at [256, 73] on span "In-Person [GEOGRAPHIC_DATA], [GEOGRAPHIC_DATA]" at bounding box center [430, 78] width 525 height 10
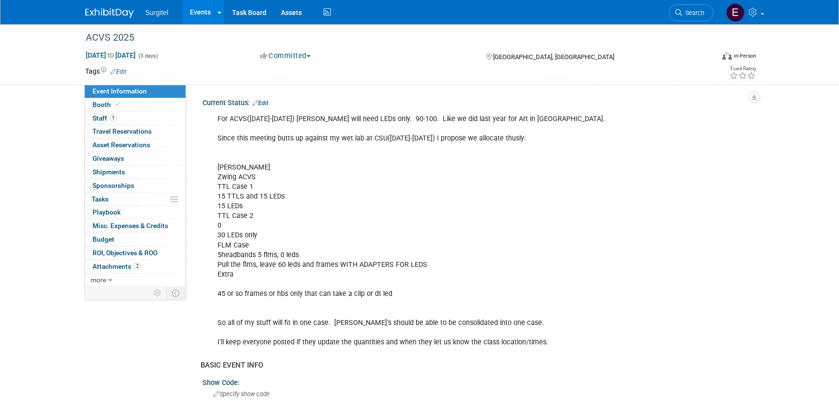
select select "Wet Lab"
select select "Veterinarian"
select select "No"
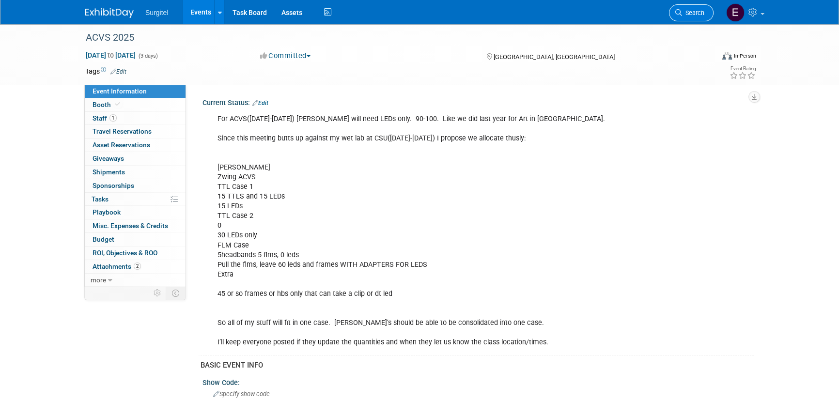
click at [705, 14] on link "Search" at bounding box center [691, 12] width 45 height 17
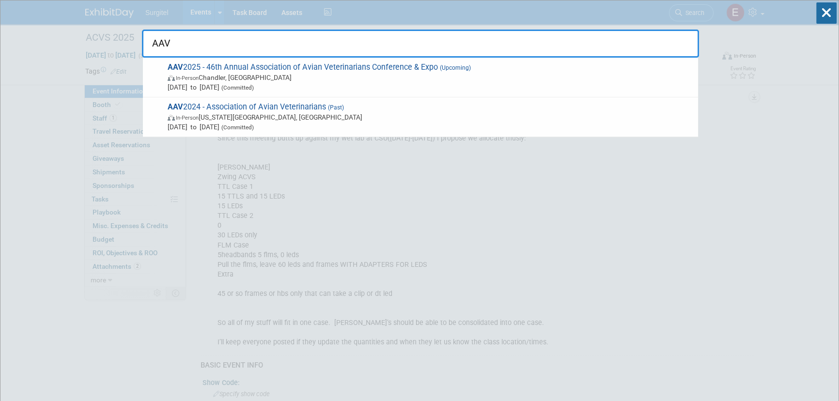
type input "AAV"
click at [830, 14] on icon at bounding box center [826, 12] width 20 height 21
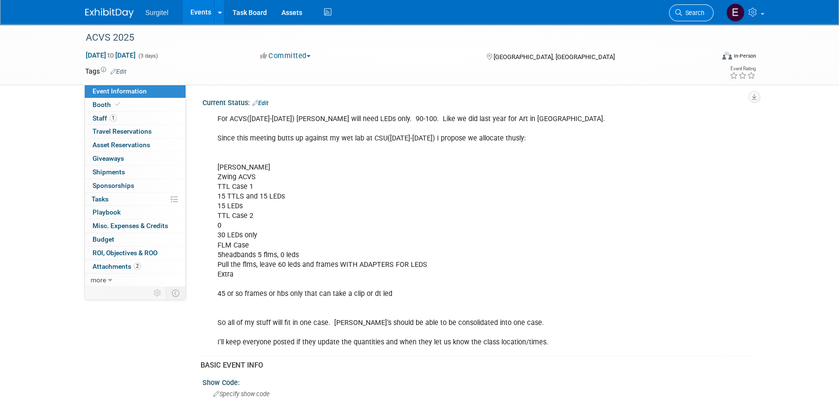
click at [689, 8] on link "Search" at bounding box center [691, 12] width 45 height 17
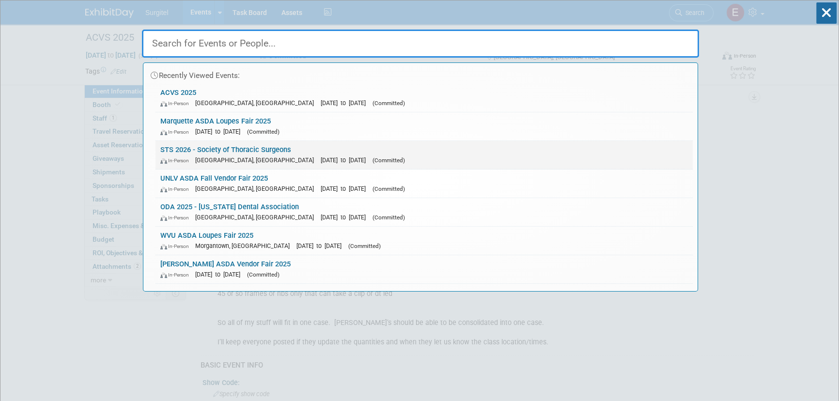
click at [238, 146] on link "STS 2026 - Society of Thoracic Surgeons In-Person New Orleans, LA Jan 29, 2025 …" at bounding box center [423, 155] width 537 height 28
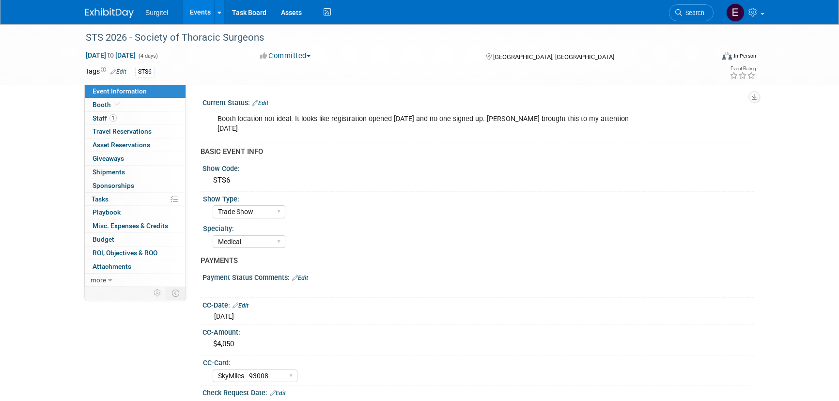
select select "Trade Show"
select select "Medical"
select select "SkyMiles - 93008"
select select "No"
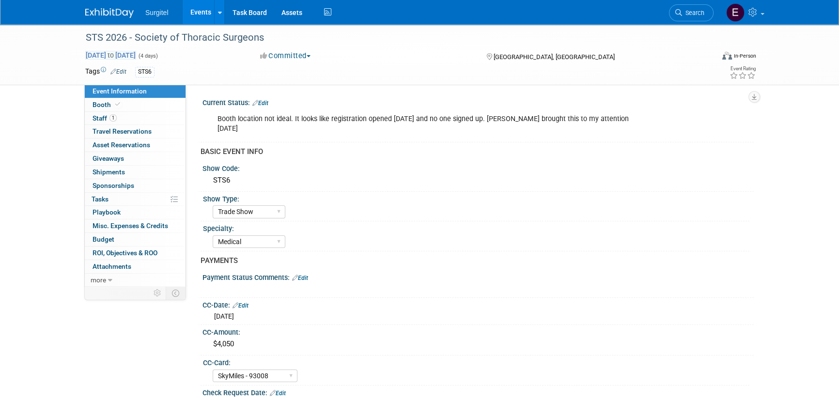
click at [136, 55] on span "[DATE] to [DATE]" at bounding box center [110, 55] width 51 height 9
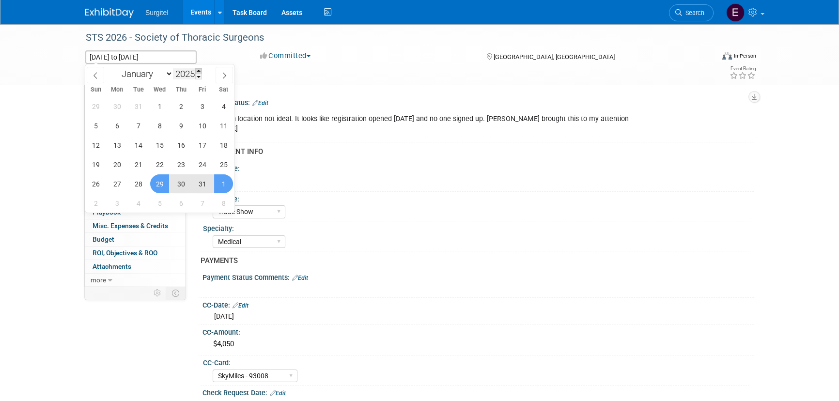
click at [200, 73] on span at bounding box center [198, 71] width 7 height 6
type input "2026"
click at [183, 188] on span "29" at bounding box center [180, 183] width 19 height 19
type input "[DATE]"
click at [92, 201] on span "1" at bounding box center [95, 203] width 19 height 19
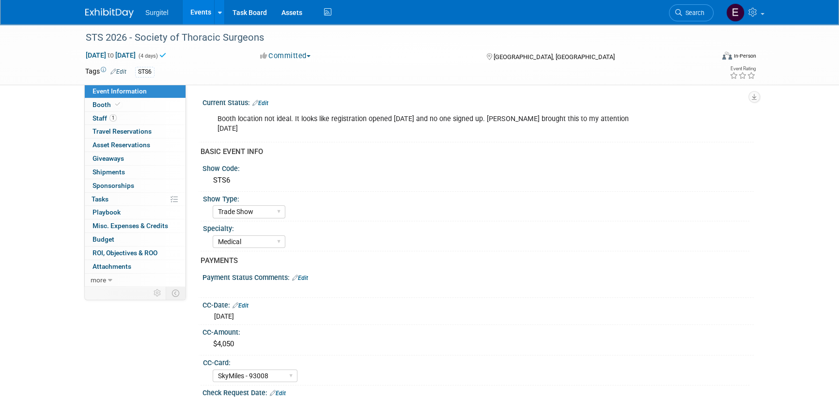
click at [209, 19] on link "Events" at bounding box center [200, 12] width 35 height 24
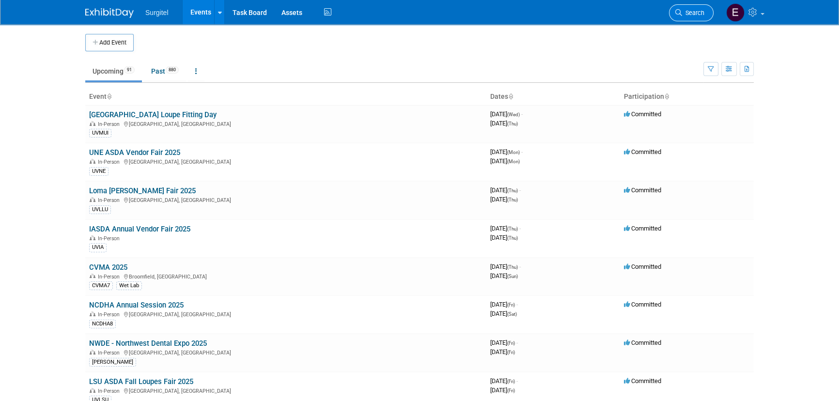
click at [673, 11] on div "Surgitel Events Add Event Bulk Upload Events Shareable Event Boards Recently Vi…" at bounding box center [419, 12] width 668 height 24
click at [683, 14] on span "Search" at bounding box center [693, 12] width 22 height 7
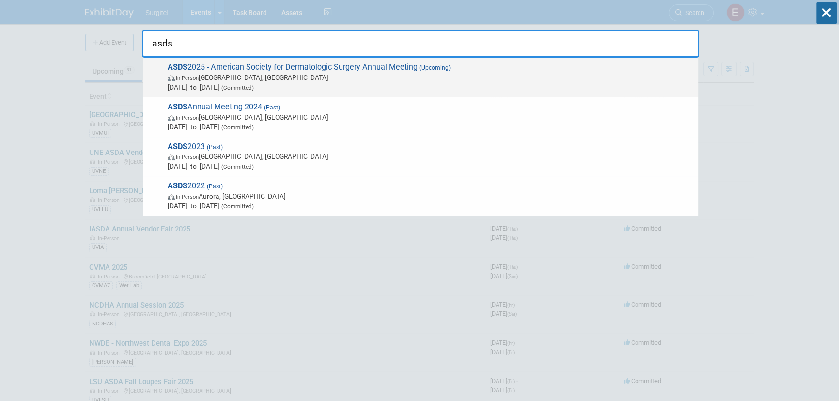
type input "asds"
click at [309, 78] on span "In-Person Chicago, IL" at bounding box center [430, 78] width 525 height 10
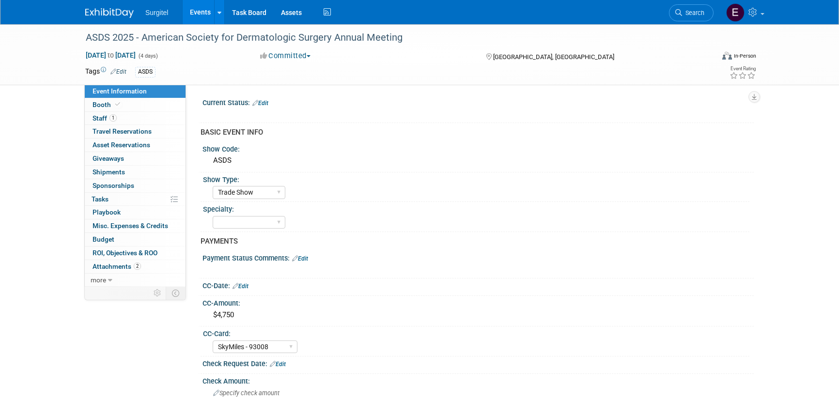
select select "Trade Show"
select select "SkyMiles - 93008"
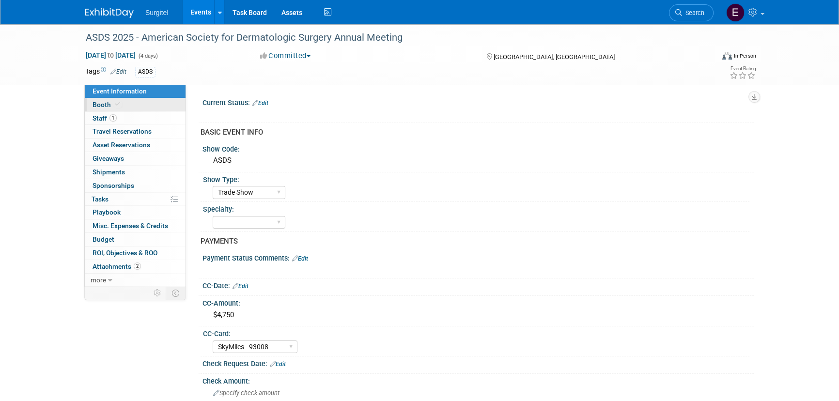
click at [146, 108] on link "Booth" at bounding box center [135, 104] width 101 height 13
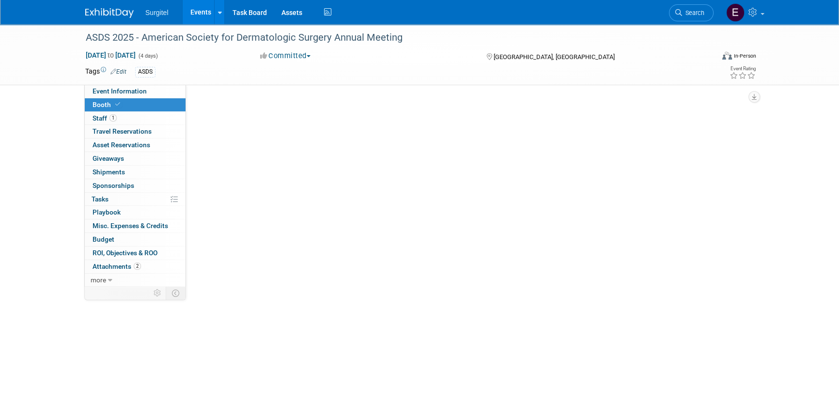
select select "8' Fabric Popup"
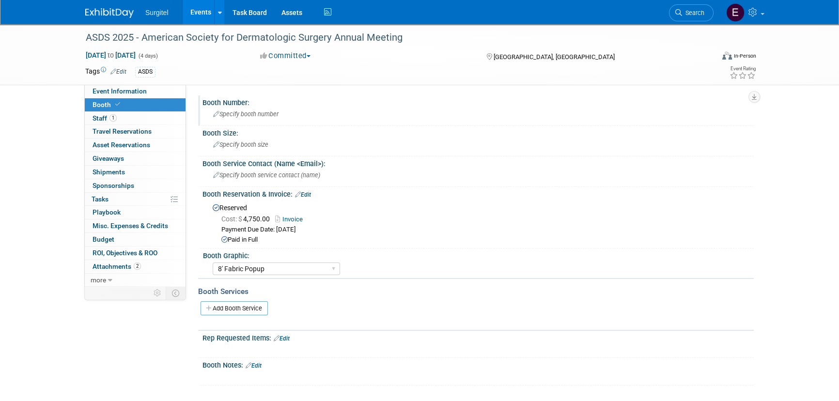
click at [271, 113] on span "Specify booth number" at bounding box center [245, 113] width 65 height 7
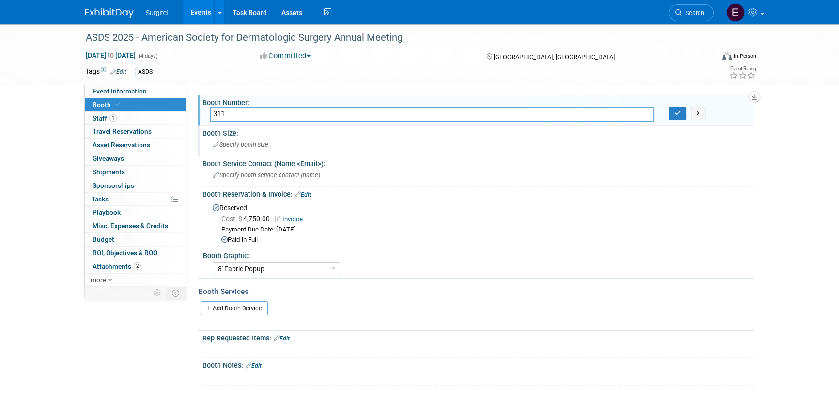
type input "311"
click at [232, 136] on div "Booth Size: Specify booth size" at bounding box center [475, 141] width 555 height 31
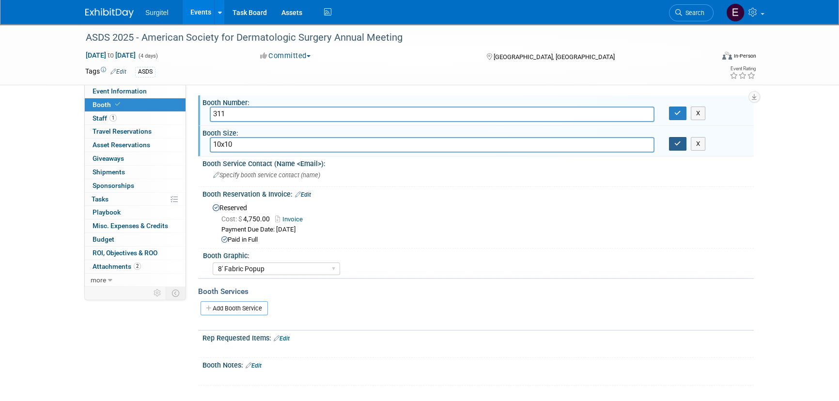
type input "10x10"
drag, startPoint x: 675, startPoint y: 150, endPoint x: 674, endPoint y: 112, distance: 37.3
click at [674, 147] on button "button" at bounding box center [677, 144] width 17 height 14
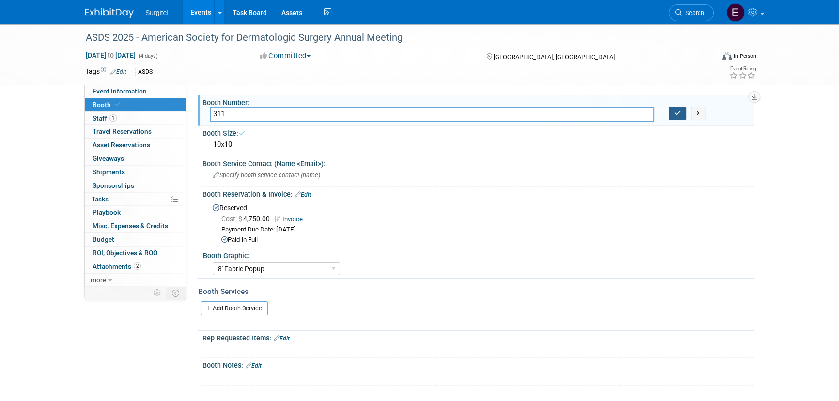
click at [674, 107] on button "button" at bounding box center [677, 114] width 17 height 14
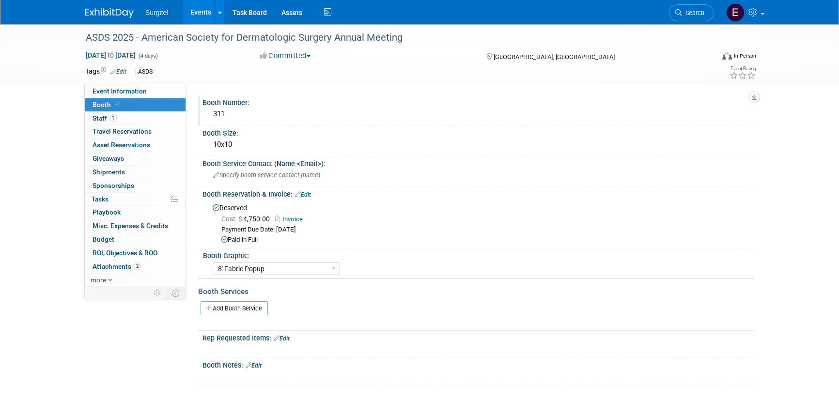
click at [204, 13] on link "Events" at bounding box center [200, 12] width 35 height 24
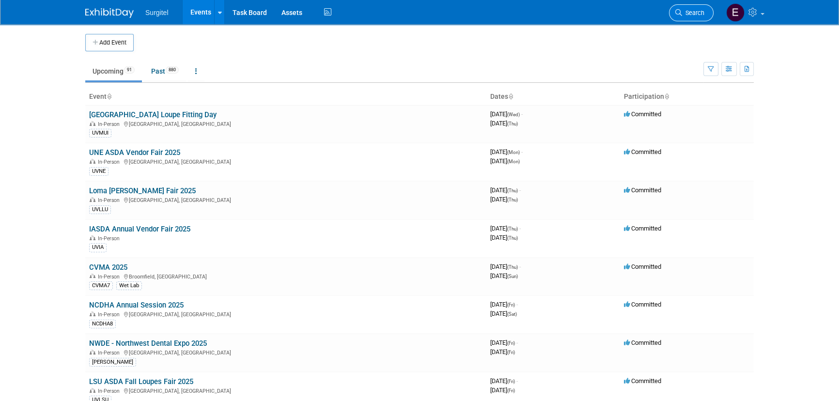
click at [697, 15] on span "Search" at bounding box center [693, 12] width 22 height 7
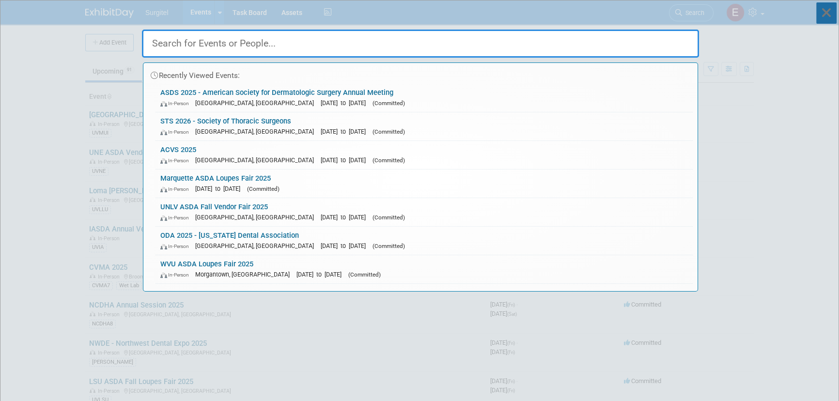
click at [822, 7] on icon at bounding box center [826, 12] width 20 height 21
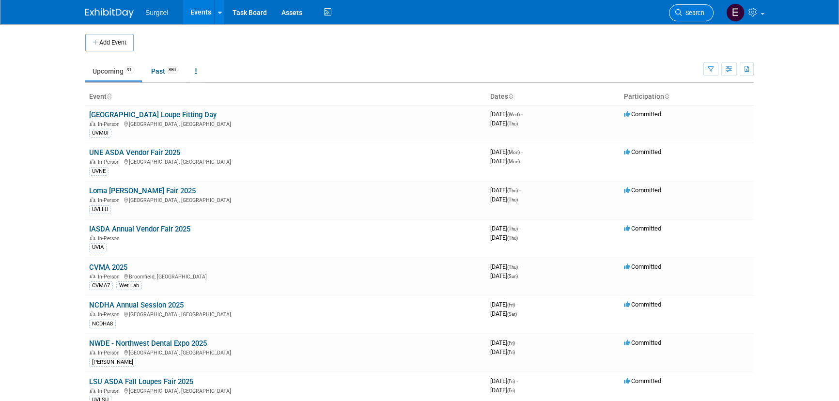
click at [685, 9] on link "Search" at bounding box center [691, 12] width 45 height 17
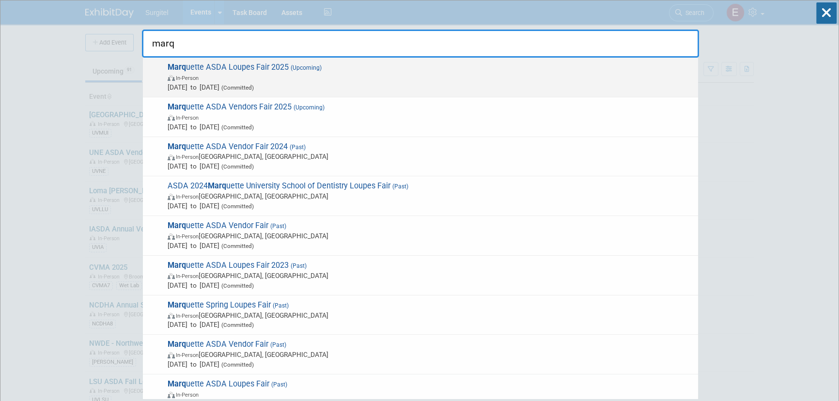
type input "marq"
click at [254, 87] on span "(Committed)" at bounding box center [236, 87] width 34 height 7
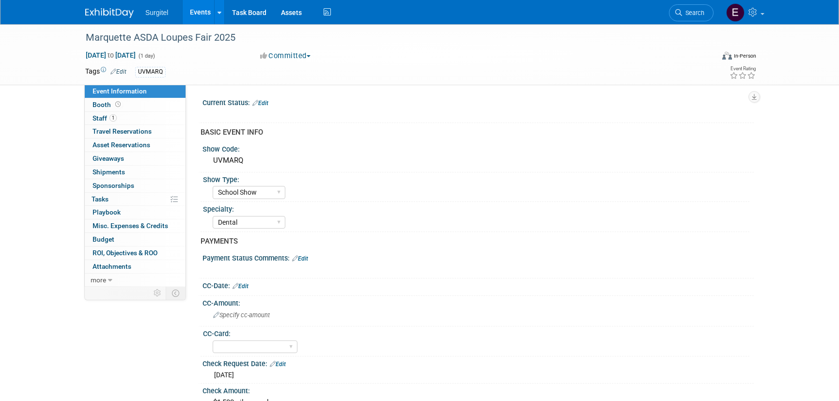
select select "School Show"
select select "Dental"
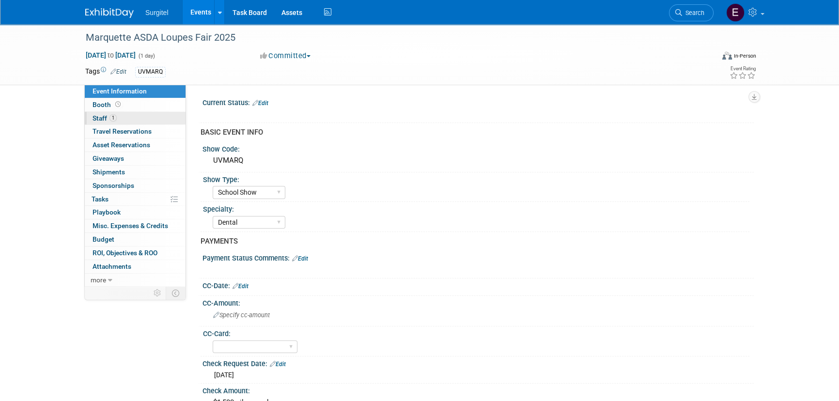
click at [120, 113] on link "1 Staff 1" at bounding box center [135, 118] width 101 height 13
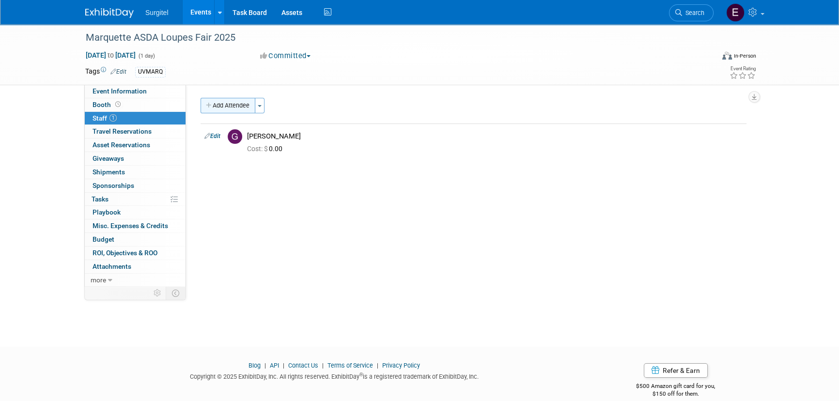
click at [237, 108] on button "Add Attendee" at bounding box center [227, 105] width 55 height 15
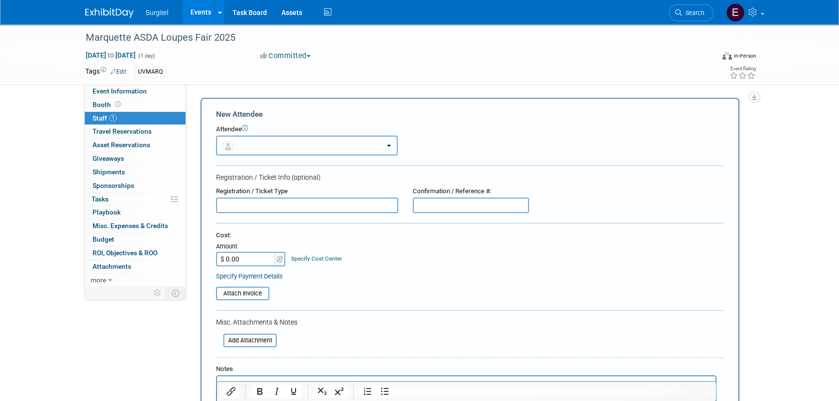
click at [262, 145] on button "button" at bounding box center [307, 146] width 182 height 20
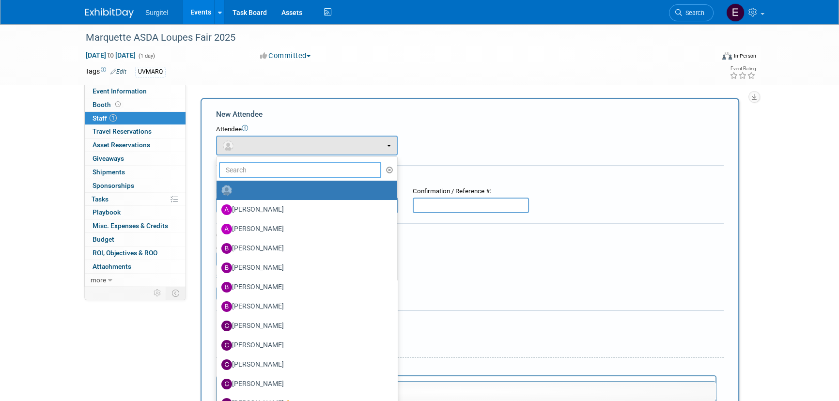
click at [265, 163] on input "text" at bounding box center [300, 170] width 162 height 16
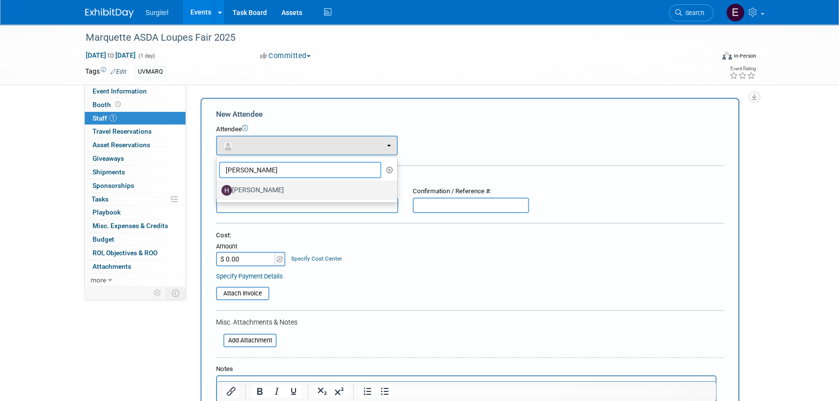
type input "Hann"
click at [259, 188] on label "Hannah Johnson" at bounding box center [304, 190] width 166 height 15
click at [218, 188] on input "Hannah Johnson" at bounding box center [215, 189] width 6 height 6
select select "a6af7255-1418-4ebf-adbe-2fc93b8a212a"
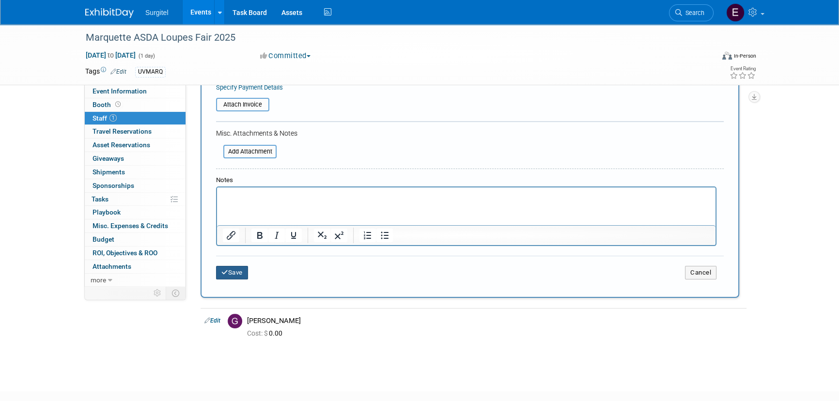
click at [237, 271] on button "Save" at bounding box center [232, 273] width 32 height 14
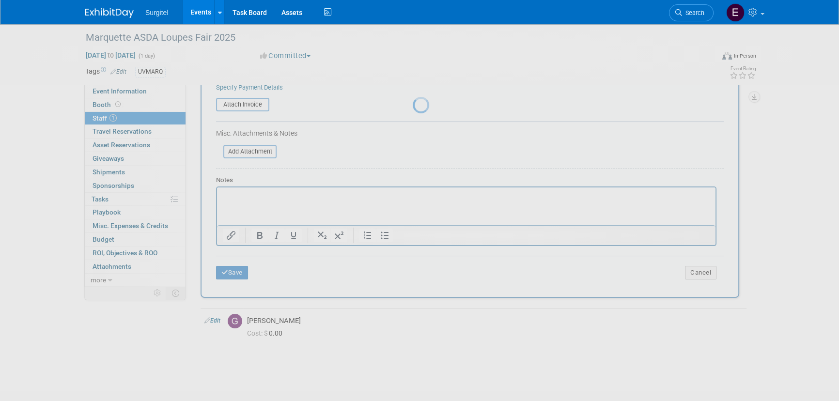
scroll to position [14, 0]
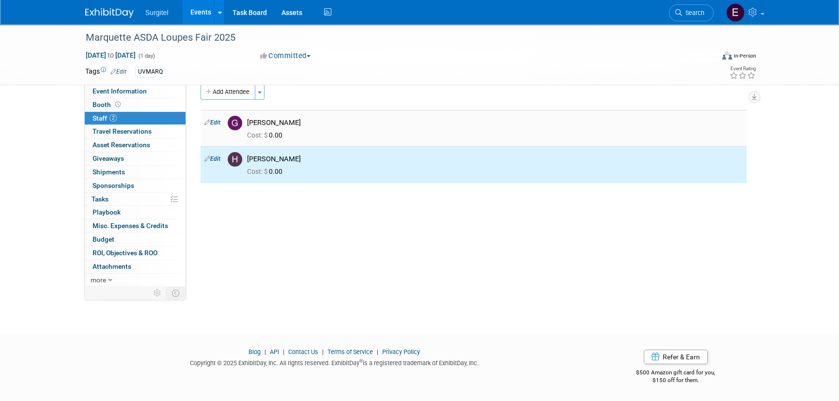
click at [216, 125] on td "Edit" at bounding box center [211, 128] width 23 height 36
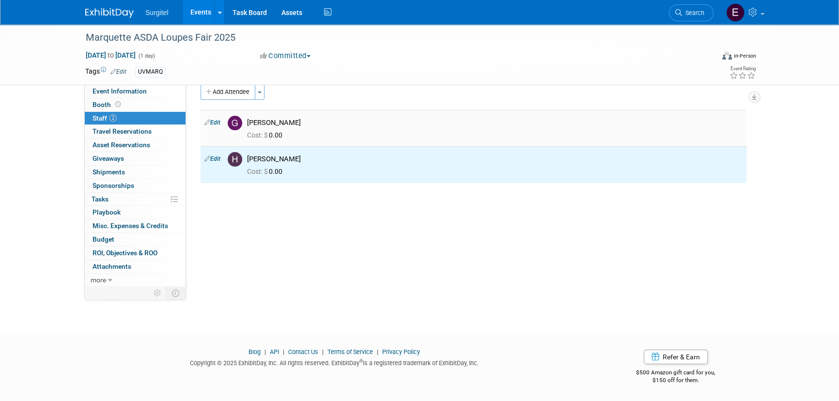
click at [216, 124] on link "Edit" at bounding box center [212, 122] width 16 height 7
select select "bb81d82e-f791-4727-96b9-9de879c54c1f"
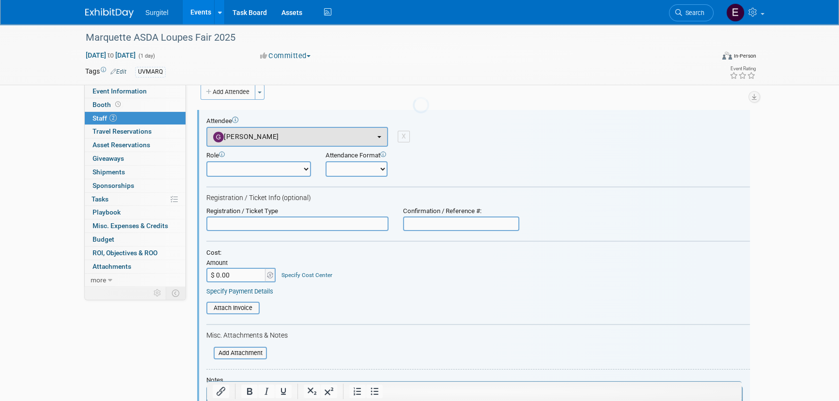
scroll to position [0, 0]
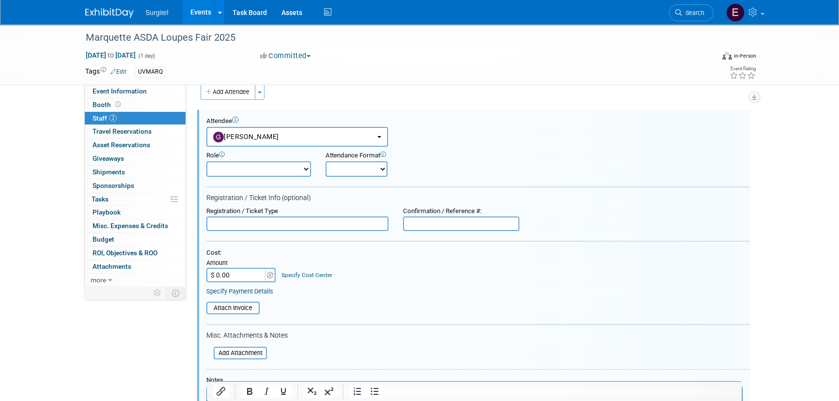
click at [257, 165] on select "Demonstrator Host Observer Planner Presenter Sales Representative Set-up/Disman…" at bounding box center [258, 168] width 105 height 15
select select "100"
click at [206, 161] on select "Demonstrator Host Observer Planner Presenter Sales Representative Set-up/Disman…" at bounding box center [258, 168] width 105 height 15
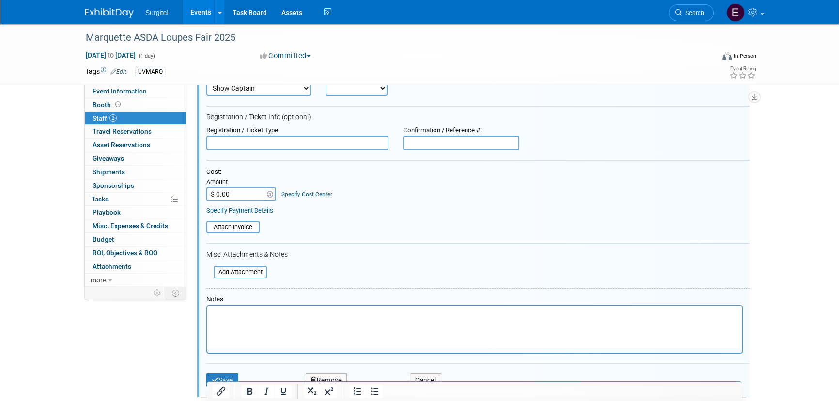
scroll to position [233, 0]
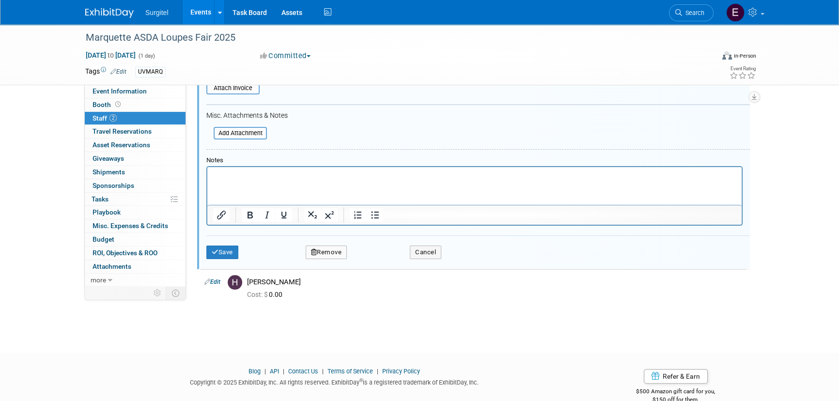
click at [213, 242] on div "Save Remove Cancel" at bounding box center [477, 250] width 543 height 31
click at [215, 252] on icon "submit" at bounding box center [215, 252] width 7 height 6
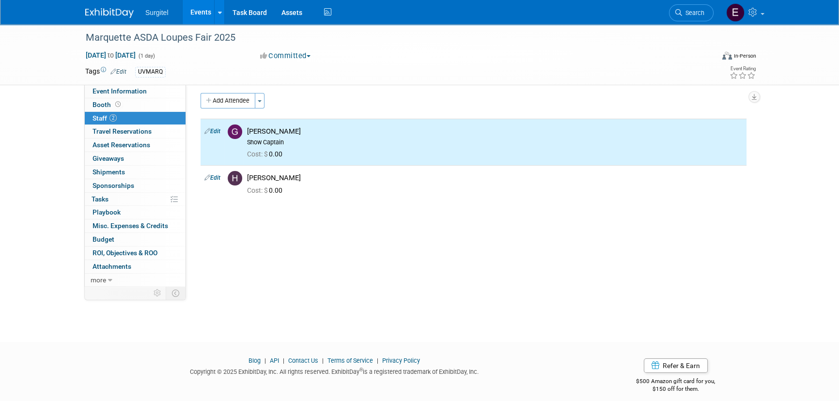
scroll to position [0, 0]
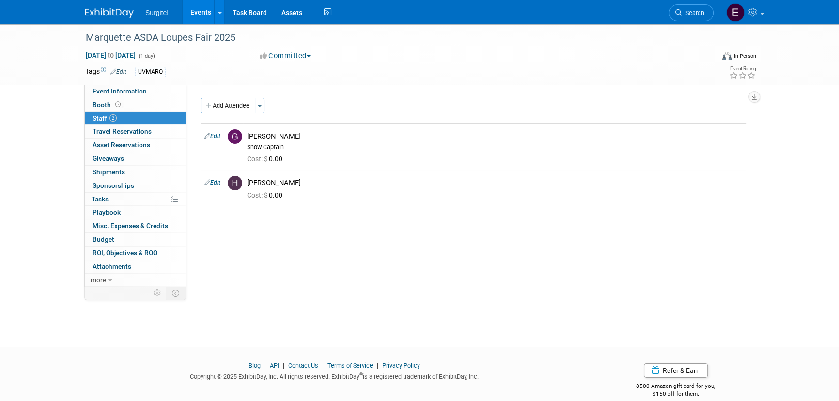
click at [217, 184] on link "Edit" at bounding box center [212, 182] width 16 height 7
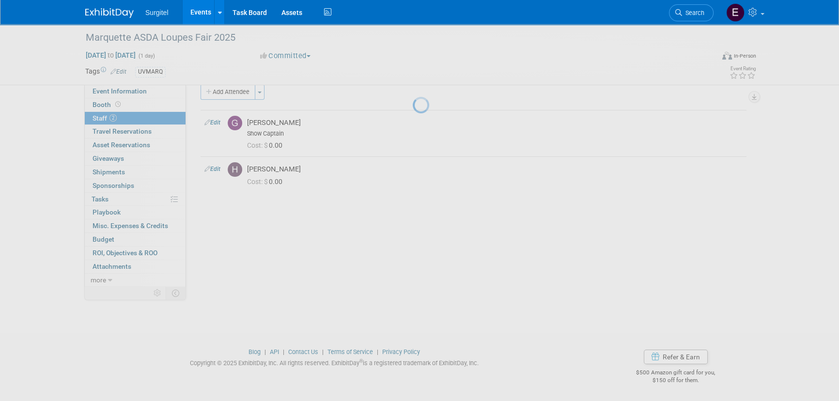
select select "a6af7255-1418-4ebf-adbe-2fc93b8a212a"
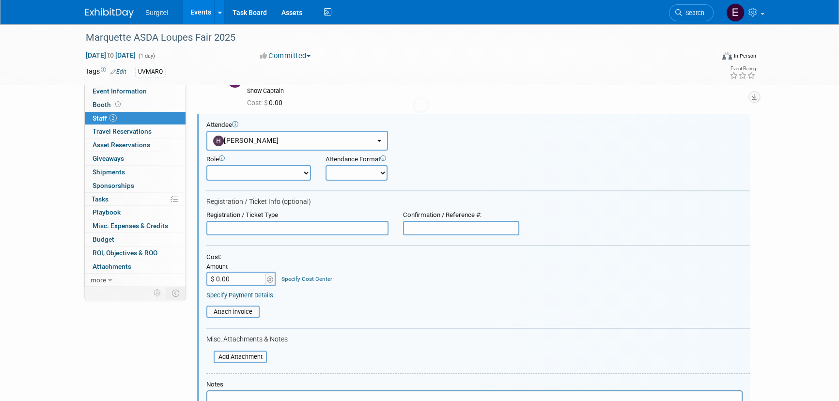
scroll to position [60, 0]
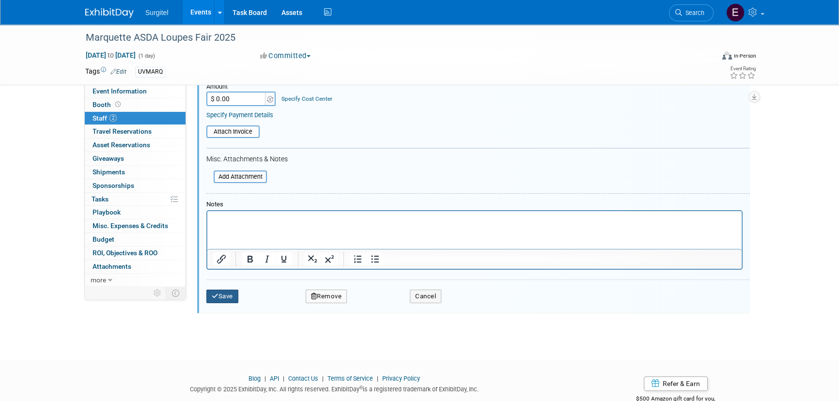
click at [233, 296] on button "Save" at bounding box center [222, 297] width 32 height 14
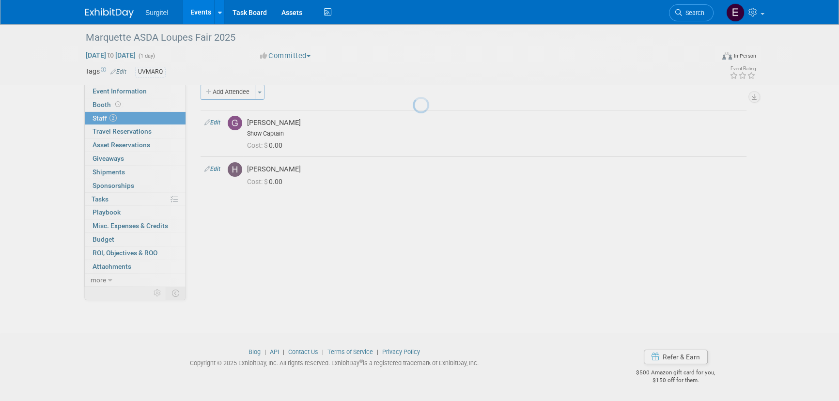
scroll to position [14, 0]
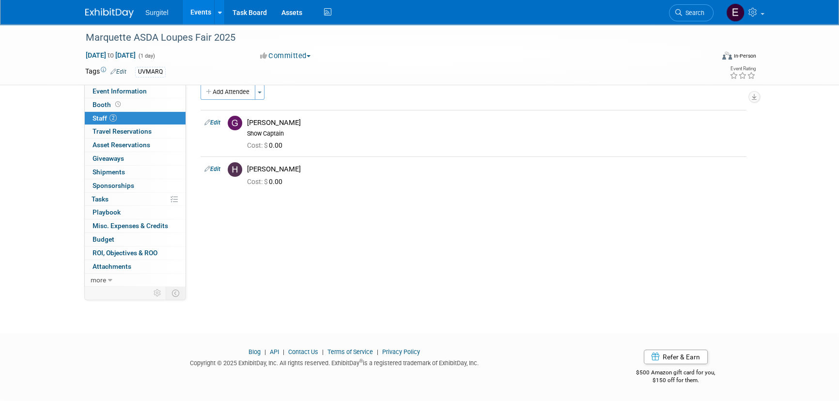
click at [198, 11] on link "Events" at bounding box center [200, 12] width 35 height 24
